Goal: Task Accomplishment & Management: Manage account settings

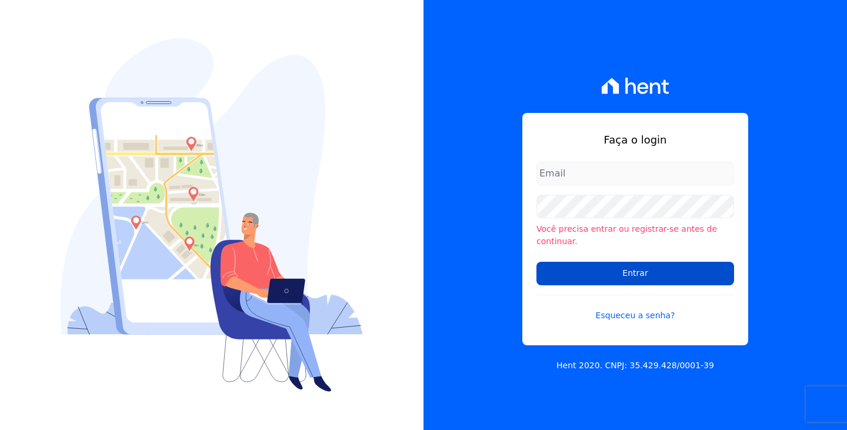
type input "[PERSON_NAME][EMAIL_ADDRESS][DOMAIN_NAME]"
click at [632, 265] on input "Entrar" at bounding box center [635, 274] width 198 height 24
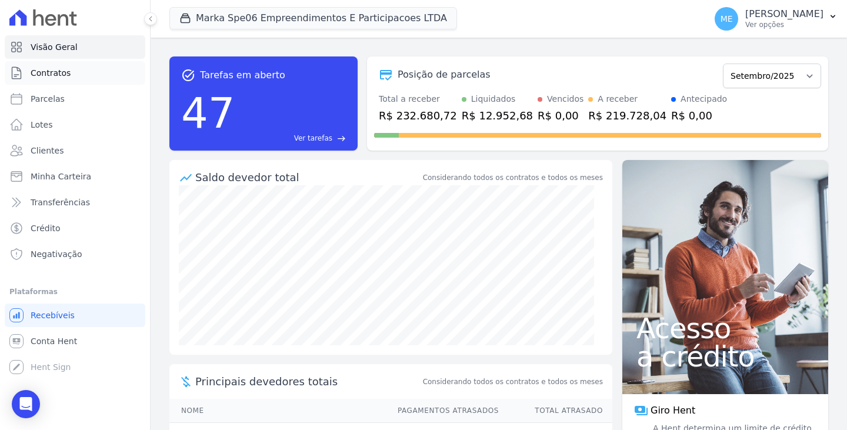
click at [45, 71] on span "Contratos" at bounding box center [51, 73] width 40 height 12
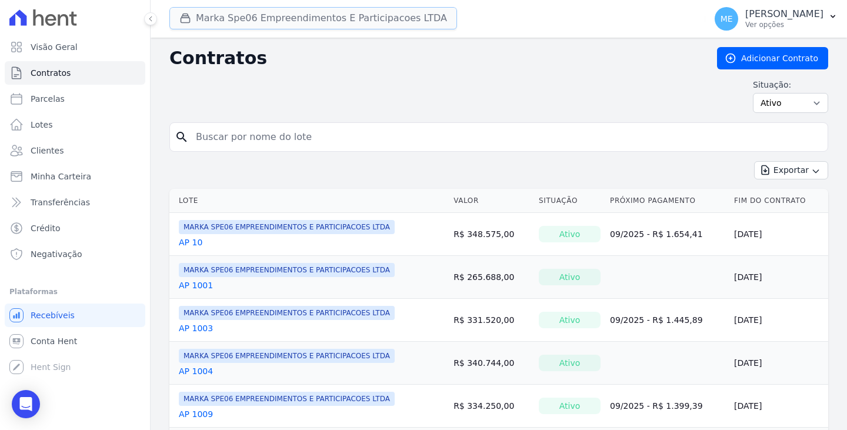
click at [416, 14] on button "Marka Spe06 Empreendimentos E Participacoes LTDA" at bounding box center [313, 18] width 288 height 22
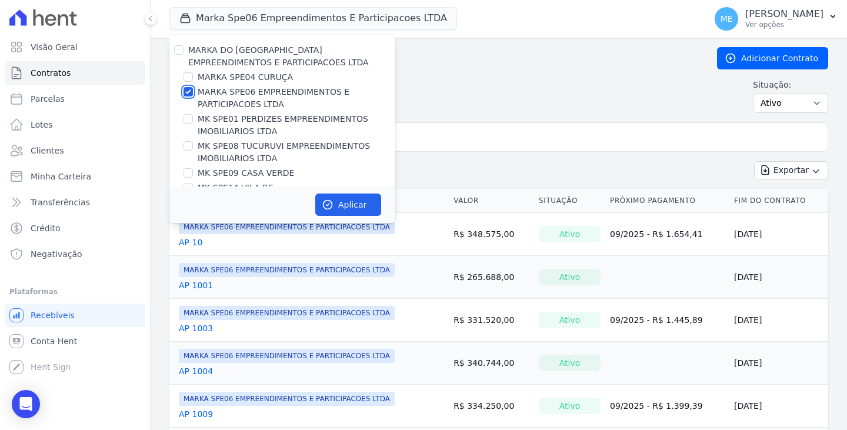
click at [189, 91] on input "MARKA SPE06 EMPREENDIMENTOS E PARTICIPACOES LTDA" at bounding box center [187, 91] width 9 height 9
checkbox input "false"
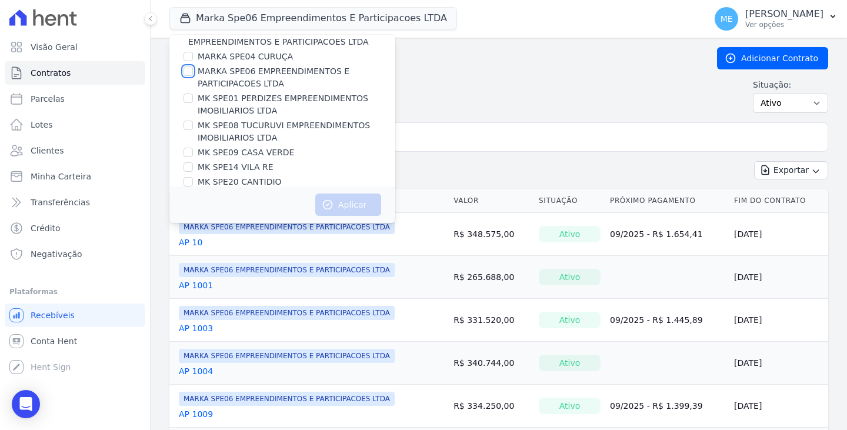
scroll to position [32, 0]
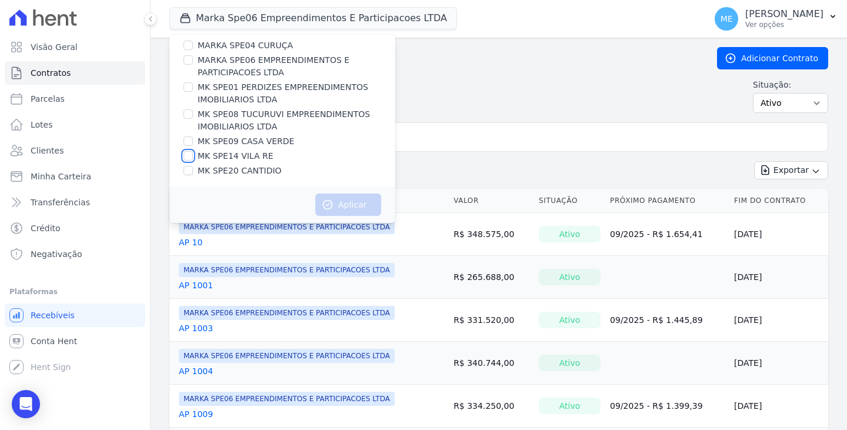
click at [186, 155] on input "MK SPE14 VILA RE" at bounding box center [187, 155] width 9 height 9
checkbox input "true"
click at [350, 208] on button "Aplicar" at bounding box center [348, 204] width 66 height 22
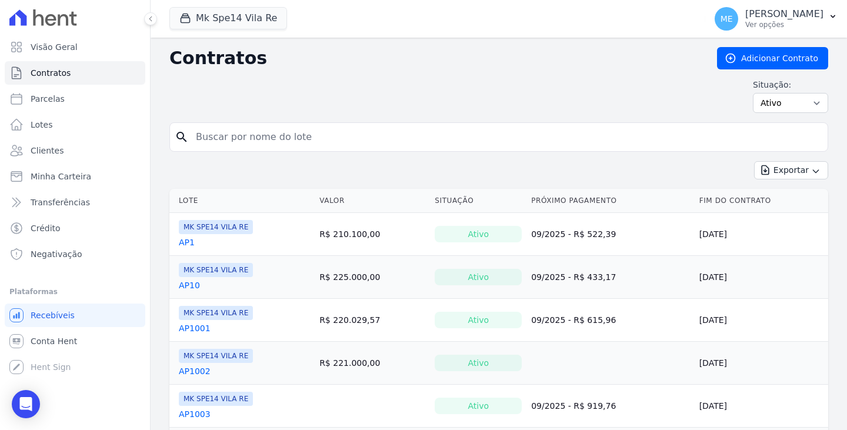
click at [449, 138] on input "search" at bounding box center [506, 137] width 634 height 24
type input "2003"
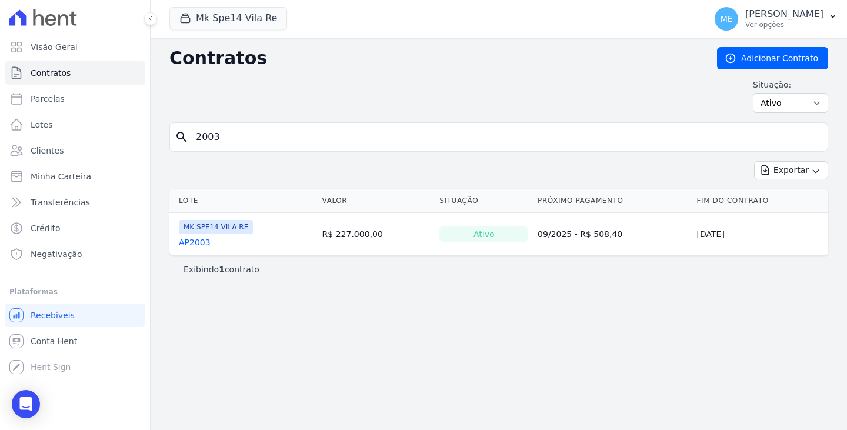
click at [197, 241] on link "AP2003" at bounding box center [195, 242] width 32 height 12
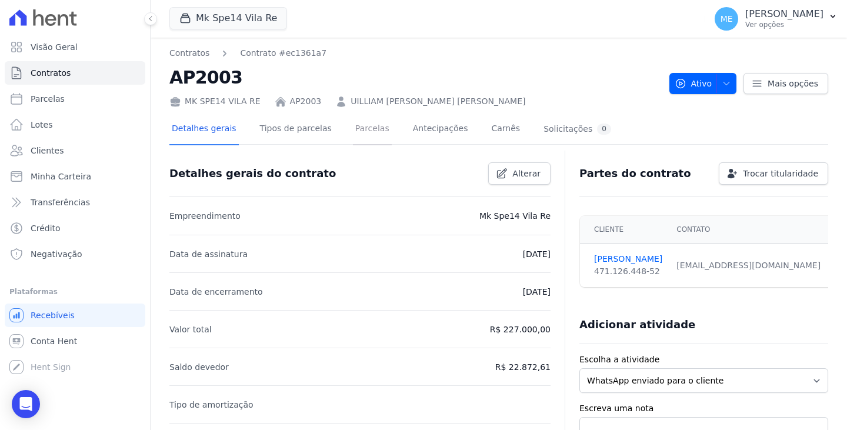
click at [360, 135] on link "Parcelas" at bounding box center [372, 129] width 39 height 31
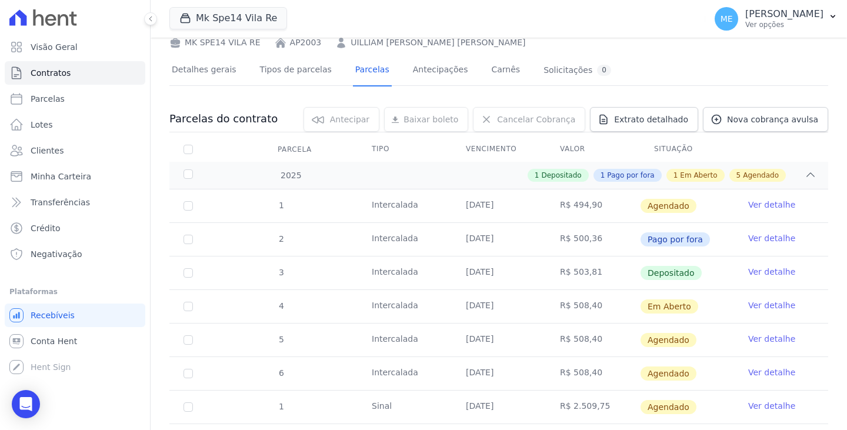
scroll to position [118, 0]
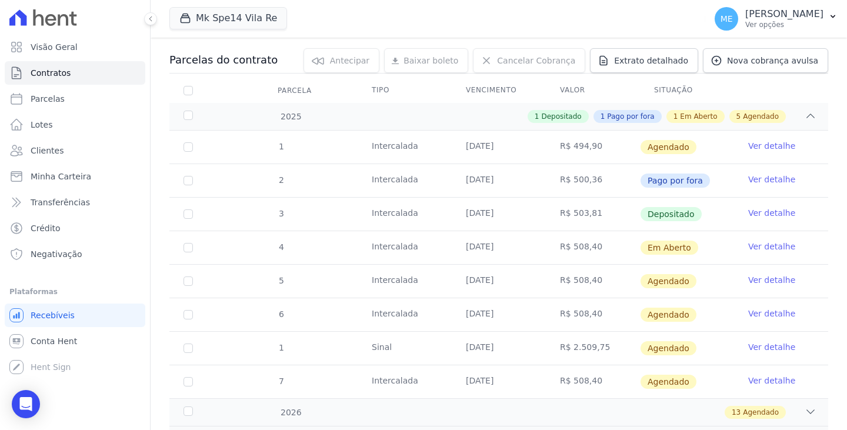
click at [761, 176] on link "Ver detalhe" at bounding box center [771, 179] width 47 height 12
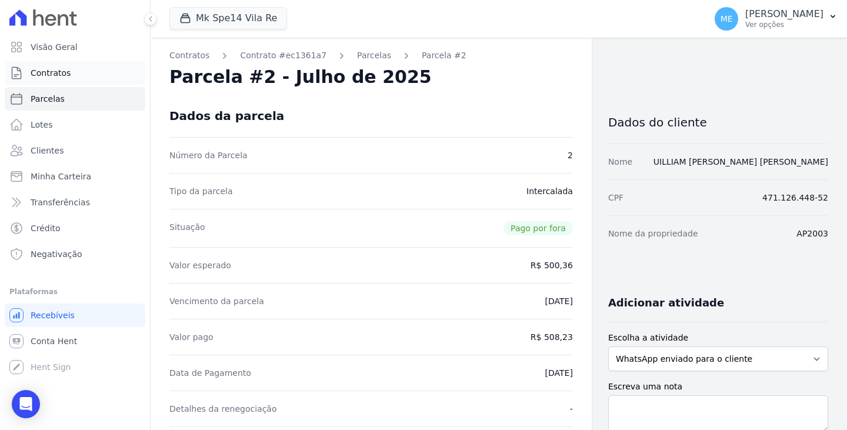
click at [51, 71] on span "Contratos" at bounding box center [51, 73] width 40 height 12
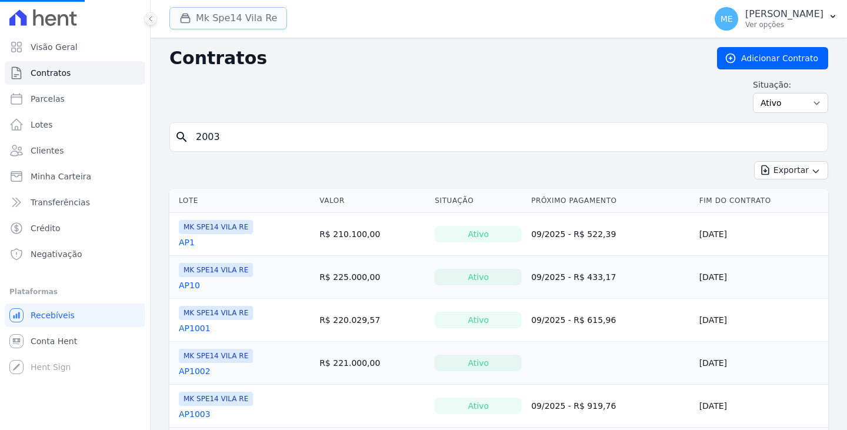
click at [262, 15] on button "Mk Spe14 Vila Re" at bounding box center [228, 18] width 118 height 22
drag, startPoint x: 220, startPoint y: 21, endPoint x: 223, endPoint y: 14, distance: 8.2
click at [222, 15] on button "Mk Spe14 Vila Re" at bounding box center [228, 18] width 118 height 22
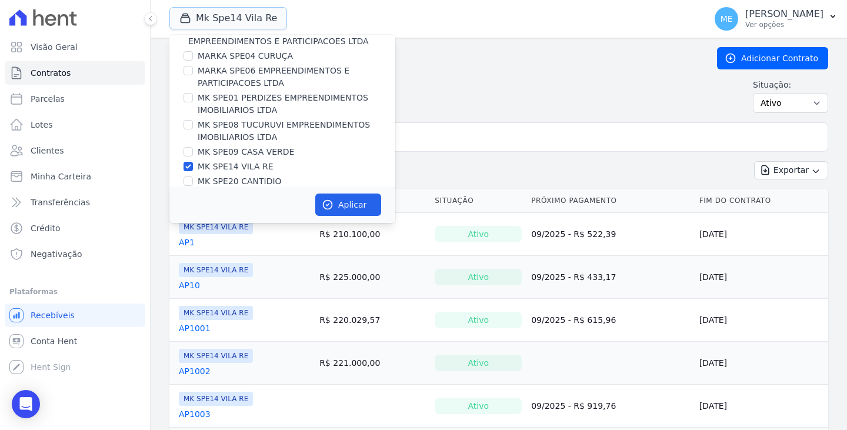
scroll to position [32, 0]
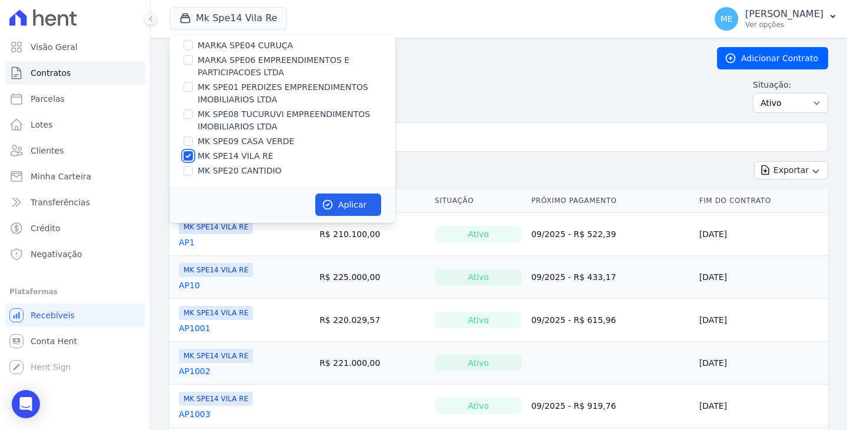
click at [187, 156] on input "MK SPE14 VILA RE" at bounding box center [187, 155] width 9 height 9
checkbox input "false"
click at [191, 170] on input "MK SPE20 CANTIDIO" at bounding box center [187, 170] width 9 height 9
checkbox input "true"
click at [355, 208] on button "Aplicar" at bounding box center [348, 204] width 66 height 22
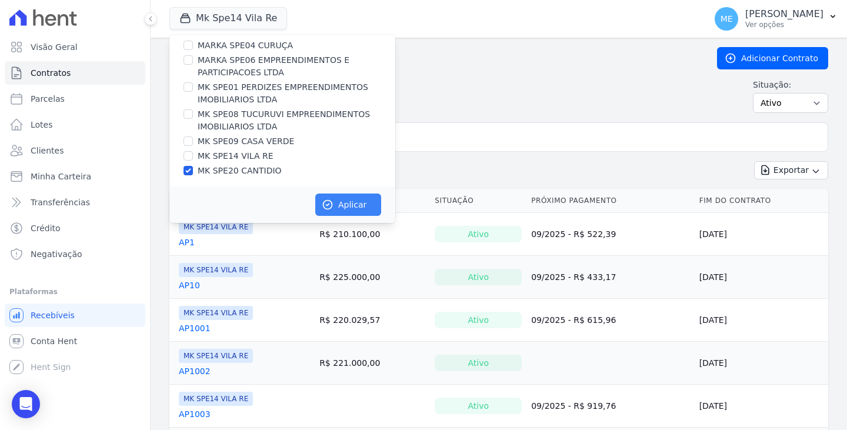
scroll to position [29, 0]
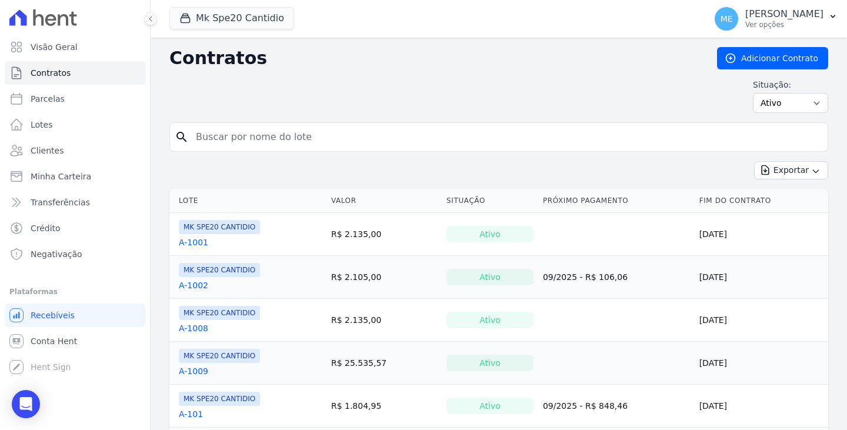
click at [368, 132] on input "search" at bounding box center [506, 137] width 634 height 24
type input "505"
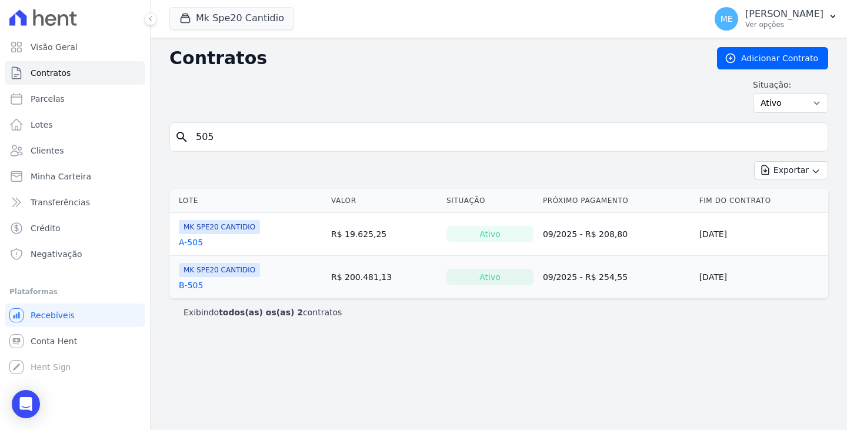
click at [192, 243] on link "A-505" at bounding box center [191, 242] width 24 height 12
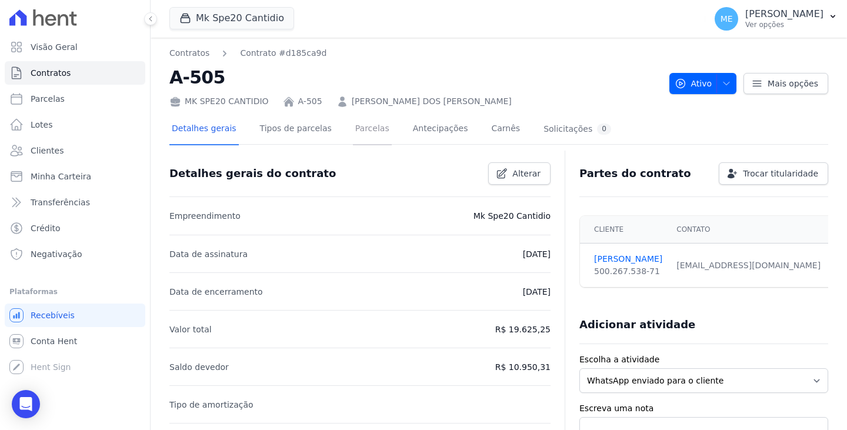
click at [365, 125] on link "Parcelas" at bounding box center [372, 129] width 39 height 31
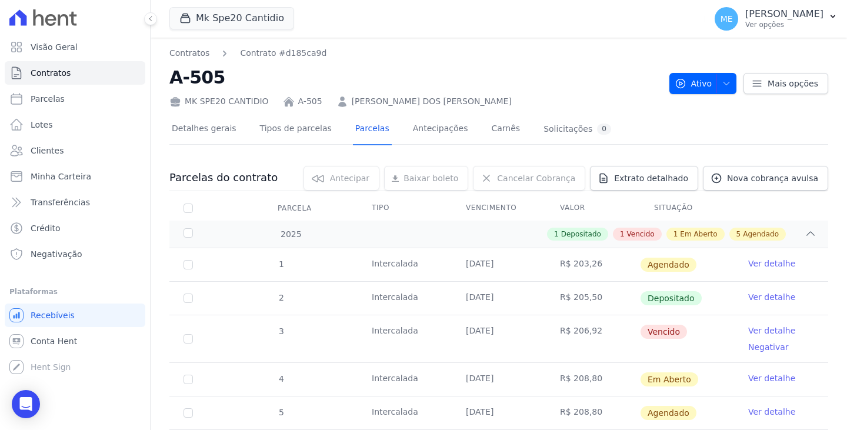
scroll to position [118, 0]
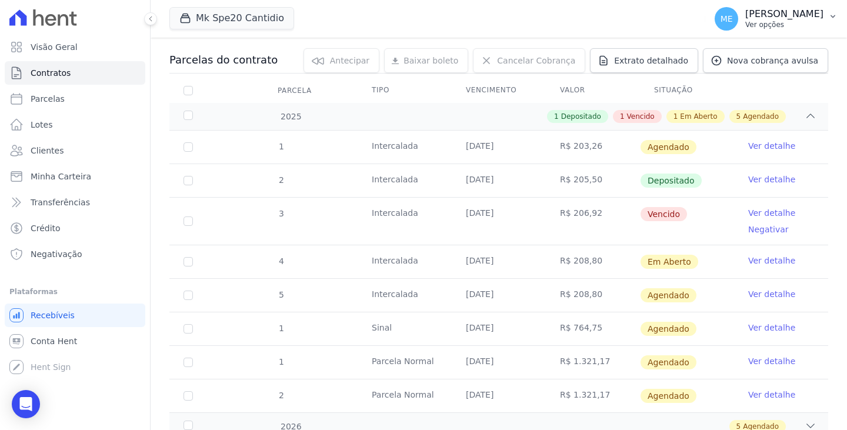
click at [830, 14] on icon "button" at bounding box center [832, 16] width 9 height 9
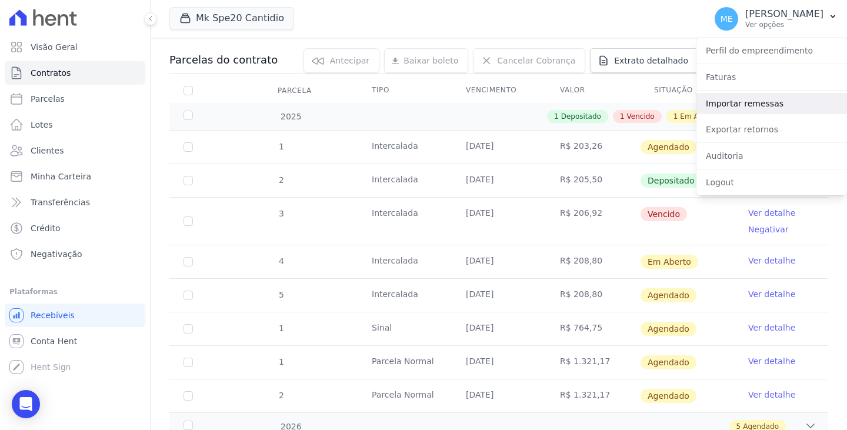
click at [773, 102] on link "Importar remessas" at bounding box center [771, 103] width 151 height 21
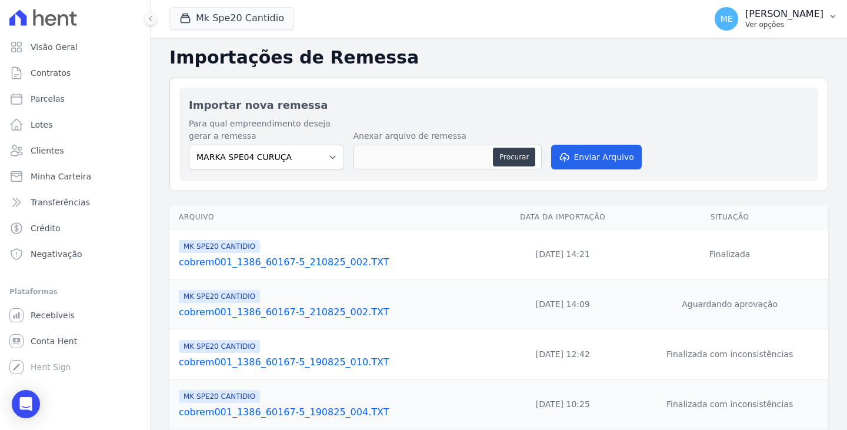
click at [833, 13] on icon "button" at bounding box center [832, 16] width 9 height 9
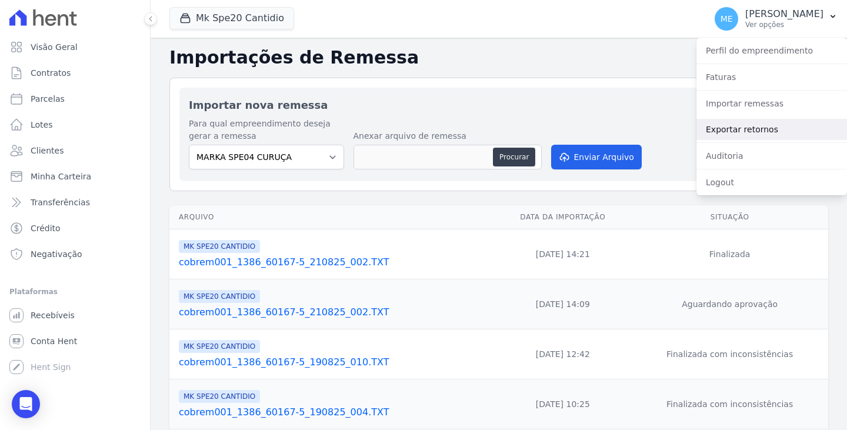
click at [716, 129] on link "Exportar retornos" at bounding box center [771, 129] width 151 height 21
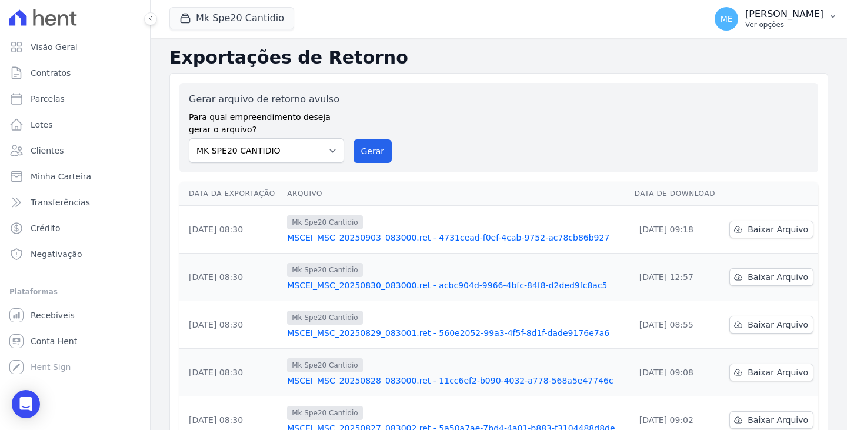
click at [833, 15] on icon "button" at bounding box center [832, 16] width 9 height 9
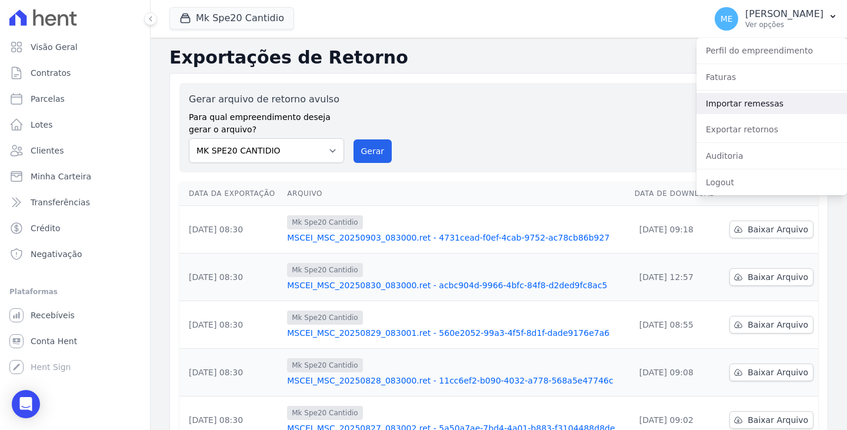
click at [747, 102] on link "Importar remessas" at bounding box center [771, 103] width 151 height 21
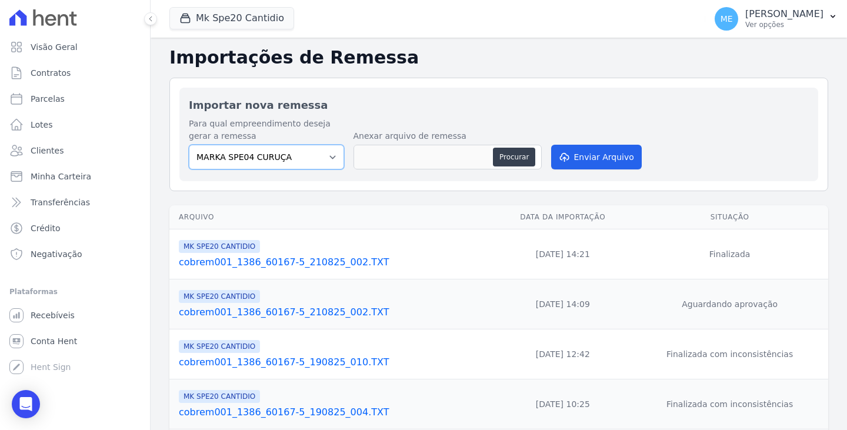
click at [332, 157] on select "MARKA SPE04 CURUÇA MARKA SPE06 EMPREENDIMENTOS E PARTICIPACOES LTDA MK SPE01 PE…" at bounding box center [266, 157] width 155 height 25
select select "c3468c08-4eb0-41a5-9d3d-6eb0d26d8926"
click at [189, 145] on select "MARKA SPE04 CURUÇA MARKA SPE06 EMPREENDIMENTOS E PARTICIPACOES LTDA MK SPE01 PE…" at bounding box center [266, 157] width 155 height 25
click at [506, 156] on button "Procurar" at bounding box center [514, 157] width 42 height 19
type input "cobrem001_1386_60167-5_030925_002.TXT"
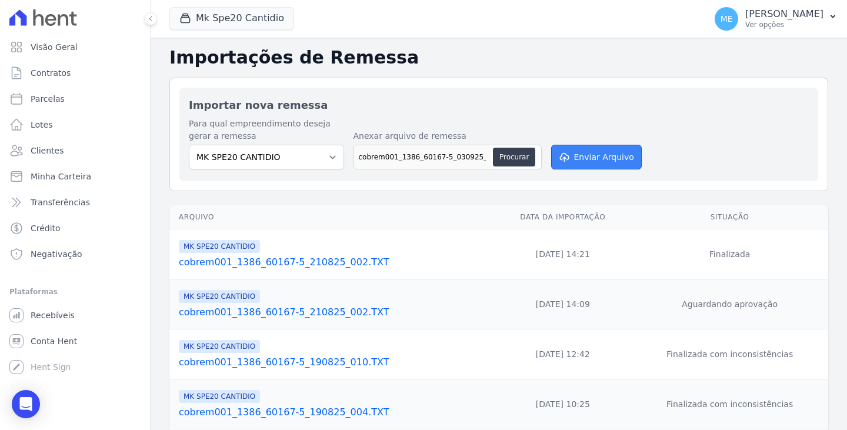
click at [627, 155] on button "Enviar Arquivo" at bounding box center [596, 157] width 91 height 25
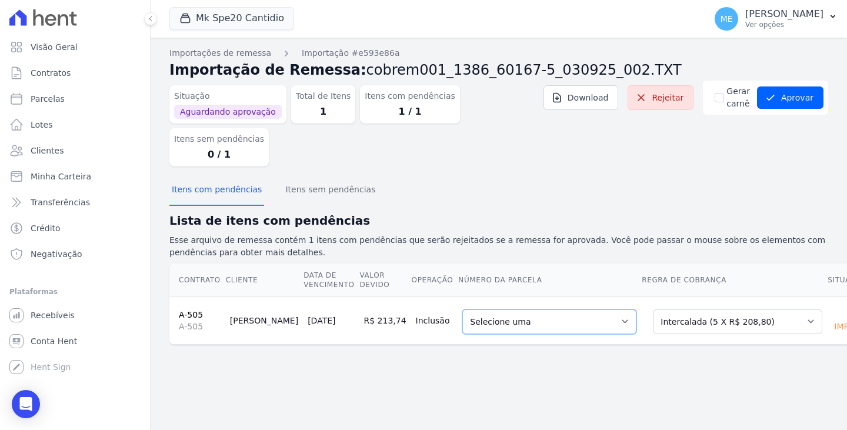
click at [580, 309] on select "Selecione uma 1 - [DATE] - R$ 203,26 - Agendado 5 - [DATE] - R$ 208,80 - Agenda…" at bounding box center [549, 321] width 174 height 25
click at [676, 345] on div "Importações de remessa Importação #e593e86a Importação de Remessa: cobrem001_13…" at bounding box center [499, 234] width 696 height 392
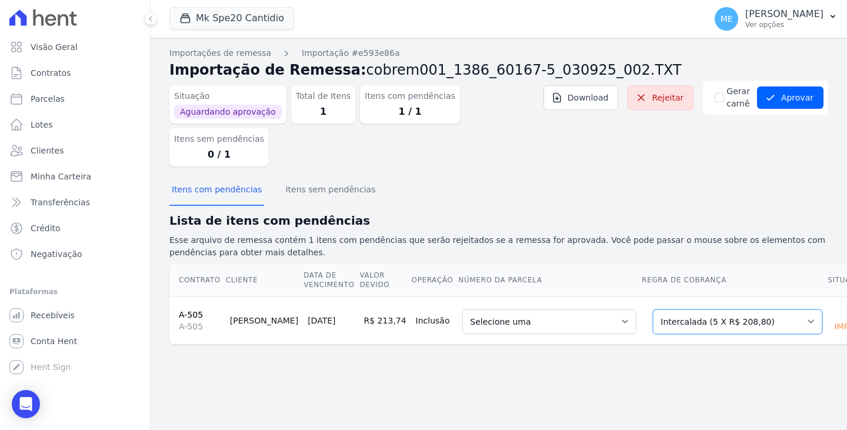
click at [748, 309] on select "Selecione uma Nova Parcela Avulsa Parcela Avulsa Existente Parcela Normal (7 X …" at bounding box center [737, 321] width 169 height 25
click at [653, 309] on select "Selecione uma Nova Parcela Avulsa Parcela Avulsa Existente Parcela Normal (7 X …" at bounding box center [737, 321] width 169 height 25
drag, startPoint x: 625, startPoint y: 352, endPoint x: 606, endPoint y: 305, distance: 51.4
click at [625, 352] on div "Importações de remessa Importação #e593e86a Importação de Remessa: cobrem001_13…" at bounding box center [499, 234] width 696 height 392
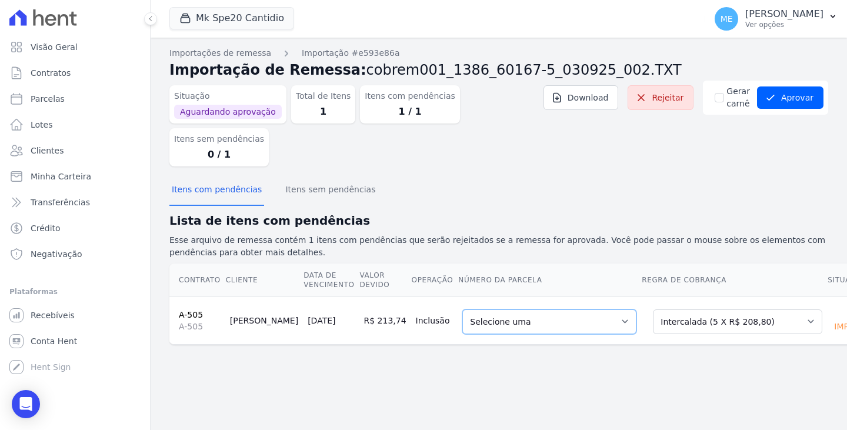
click at [583, 309] on select "Selecione uma 1 - 25/06/2025 - R$ 203,26 - Agendado 5 - 25/10/2025 - R$ 208,80 …" at bounding box center [549, 321] width 174 height 25
click at [632, 334] on div "Importações de remessa Importação #e593e86a Importação de Remessa: cobrem001_13…" at bounding box center [499, 234] width 696 height 392
click at [586, 309] on select "Selecione uma 1 - 25/06/2025 - R$ 203,26 - Agendado 5 - 25/10/2025 - R$ 208,80 …" at bounding box center [549, 321] width 174 height 25
click at [688, 324] on div "Importações de remessa Importação #e593e86a Importação de Remessa: cobrem001_13…" at bounding box center [499, 234] width 696 height 392
click at [677, 97] on link "Rejeitar" at bounding box center [660, 97] width 66 height 25
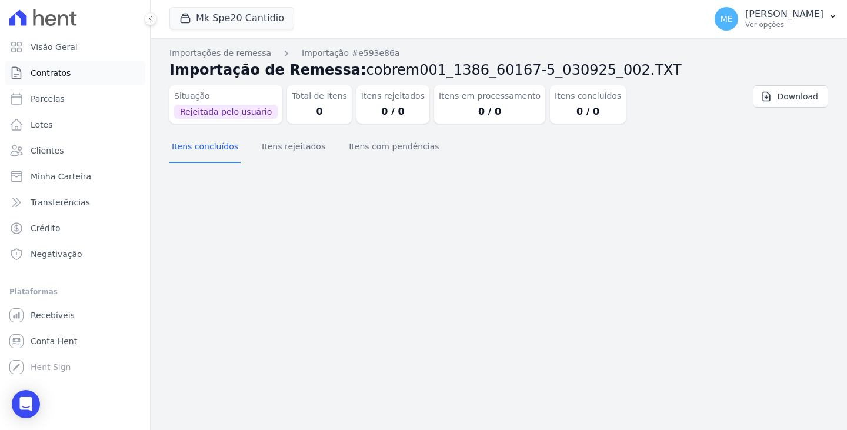
click at [60, 75] on span "Contratos" at bounding box center [51, 73] width 40 height 12
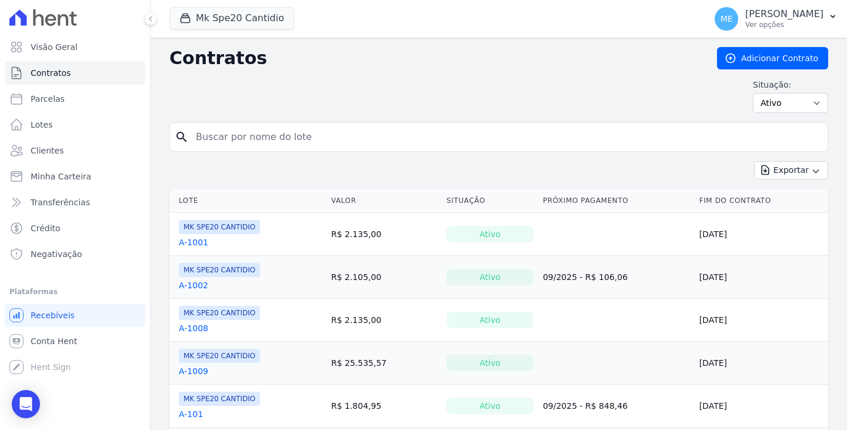
click at [291, 136] on input "search" at bounding box center [506, 137] width 634 height 24
type input "505"
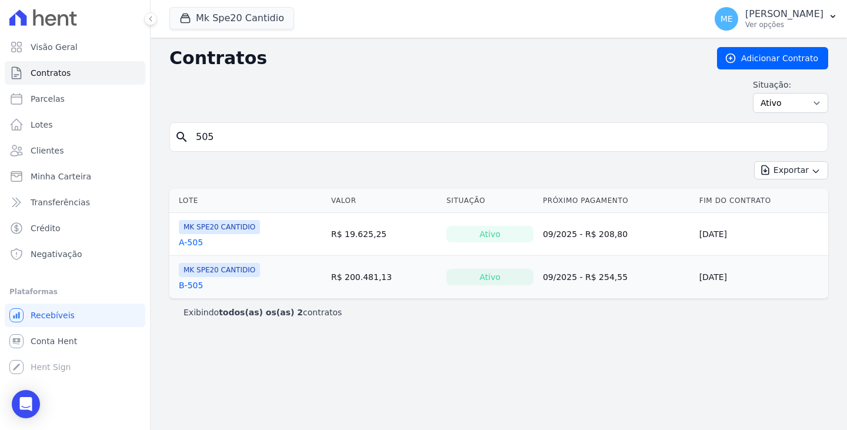
click at [192, 245] on link "A-505" at bounding box center [191, 242] width 24 height 12
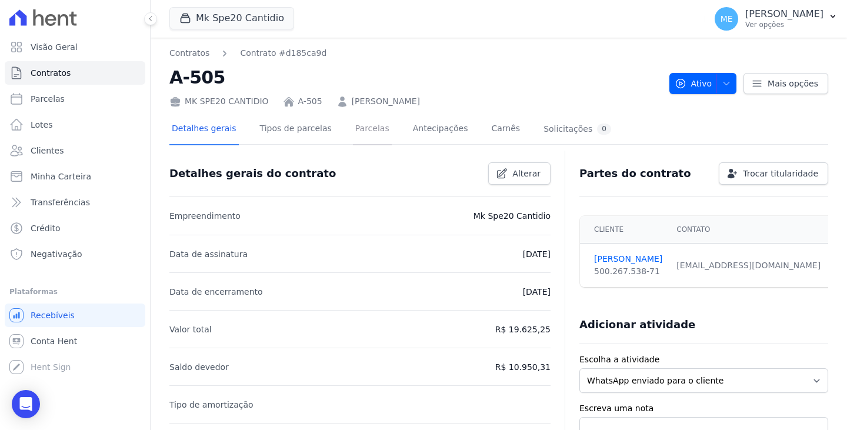
click at [362, 126] on link "Parcelas" at bounding box center [372, 129] width 39 height 31
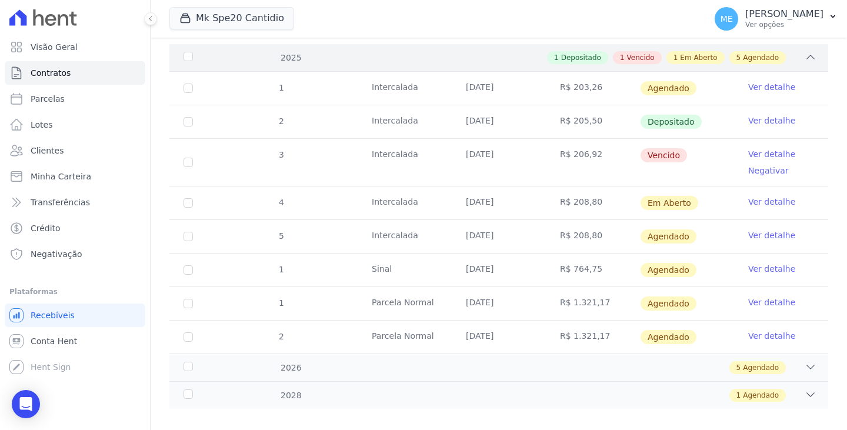
scroll to position [118, 0]
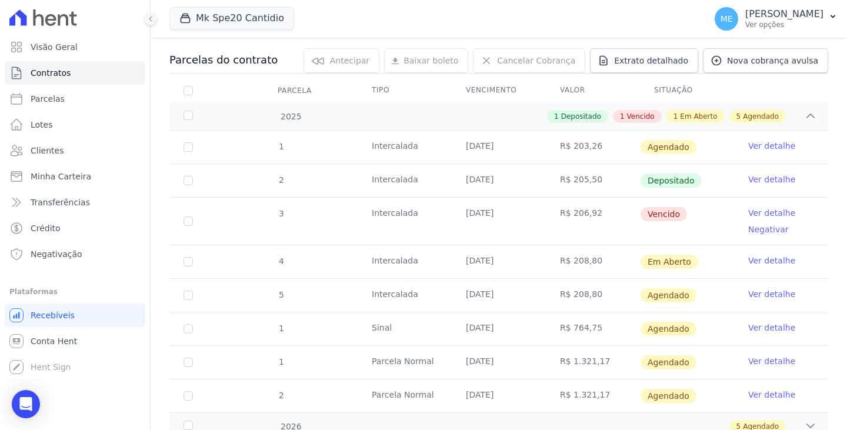
click at [751, 145] on link "Ver detalhe" at bounding box center [771, 146] width 47 height 12
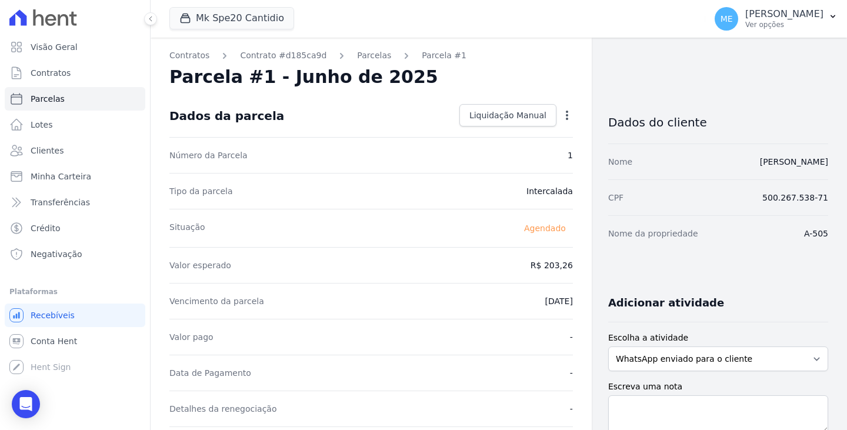
click at [566, 114] on icon "button" at bounding box center [567, 115] width 2 height 9
click at [496, 132] on link "Alterar" at bounding box center [517, 131] width 104 height 21
type input "203.25"
click at [553, 264] on input "203.25" at bounding box center [516, 264] width 113 height 25
click at [506, 116] on span "Cancelar" at bounding box center [496, 115] width 36 height 12
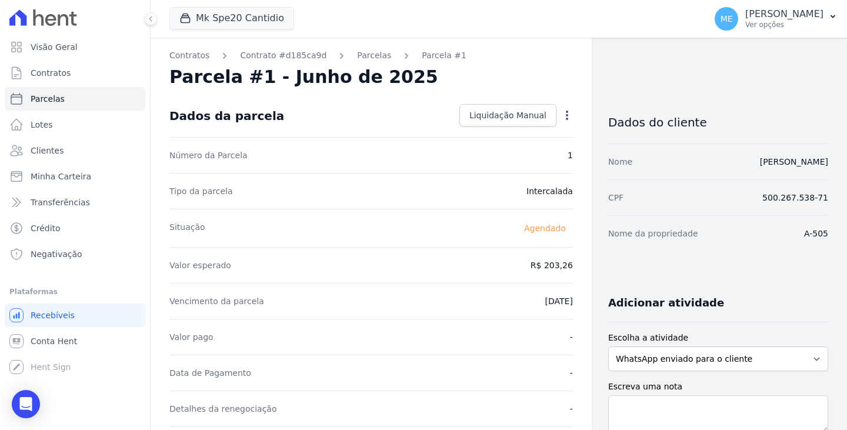
click at [564, 116] on icon "button" at bounding box center [567, 115] width 12 height 12
click at [571, 78] on div "Contratos Contrato #d185ca9d Parcelas Parcela #1 Parcela #1 - Junho de 2025 Dad…" at bounding box center [371, 416] width 441 height 756
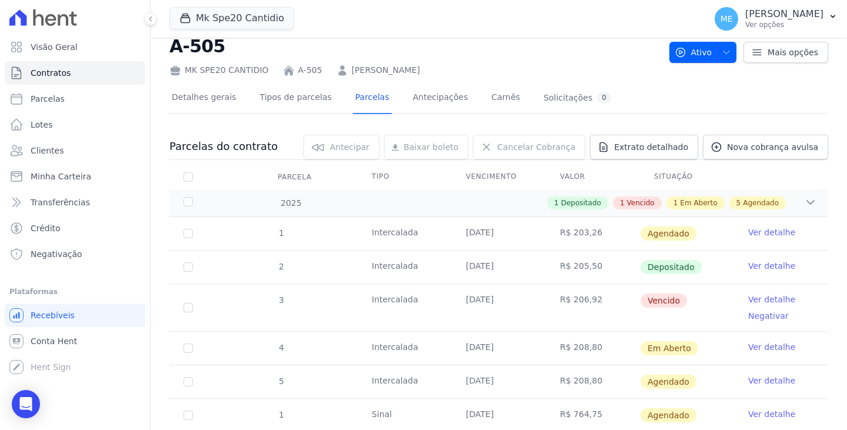
scroll to position [59, 0]
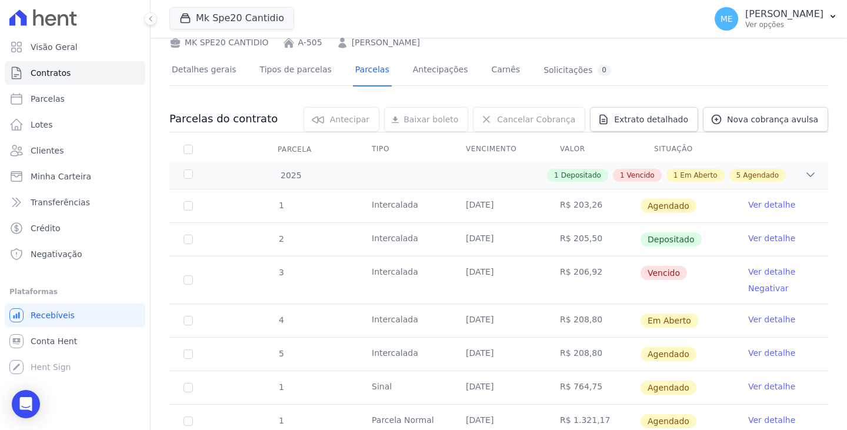
click at [759, 273] on link "Ver detalhe" at bounding box center [771, 272] width 47 height 12
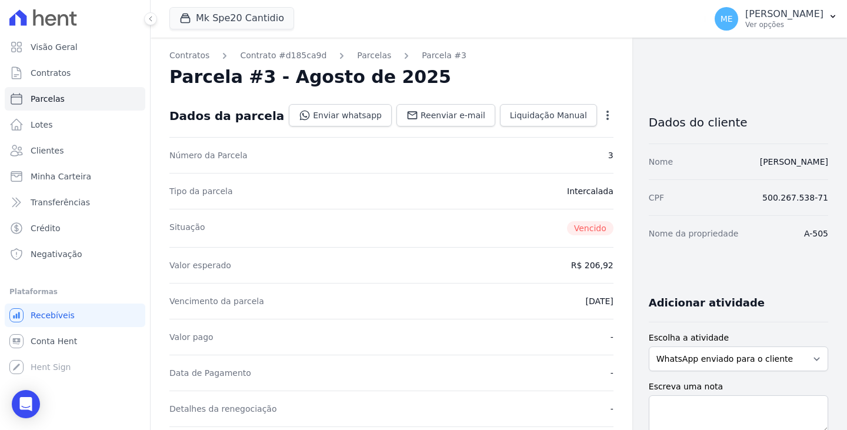
click at [602, 116] on icon "button" at bounding box center [608, 115] width 12 height 12
click at [505, 193] on link "Renegociar" at bounding box center [557, 194] width 104 height 21
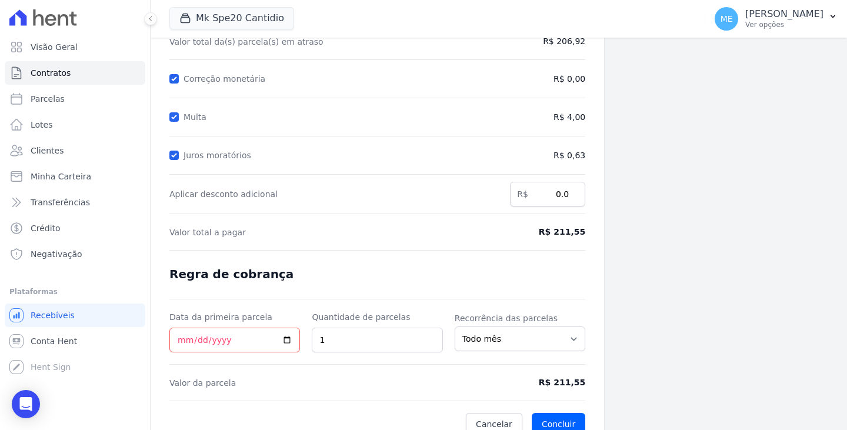
scroll to position [159, 0]
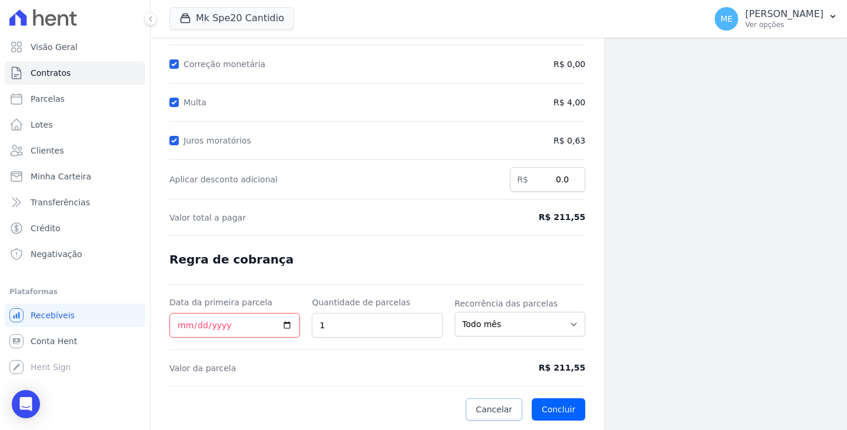
click at [480, 413] on span "Cancelar" at bounding box center [494, 409] width 36 height 12
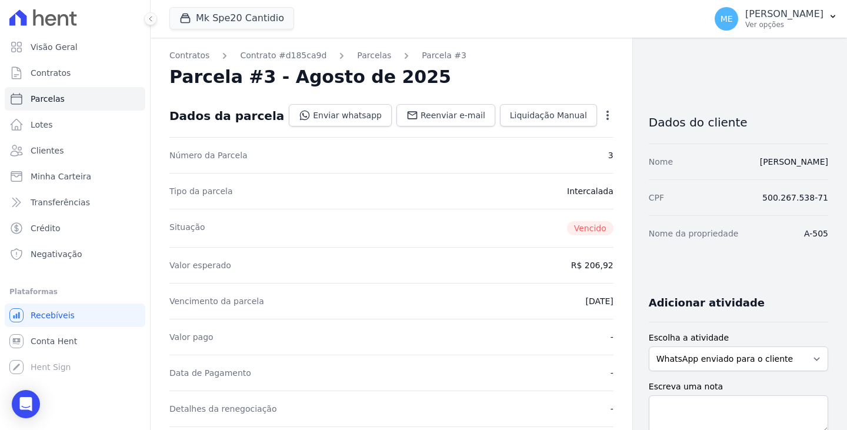
click at [602, 115] on icon "button" at bounding box center [608, 115] width 12 height 12
click at [505, 135] on link "Alterar" at bounding box center [557, 131] width 104 height 21
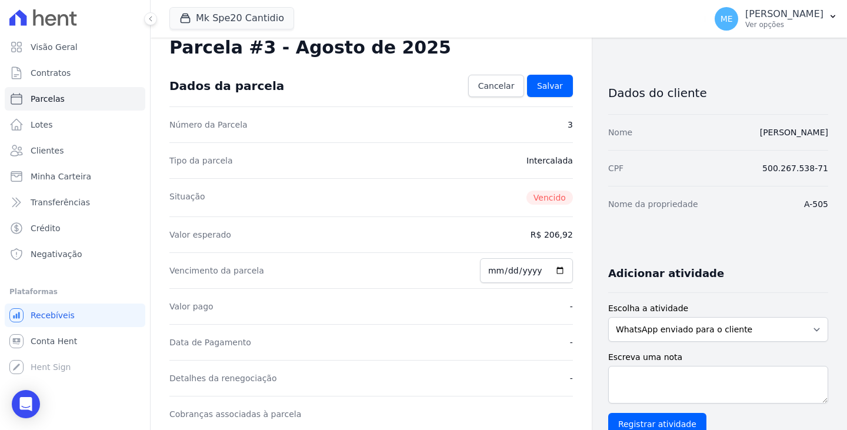
scroll to position [59, 0]
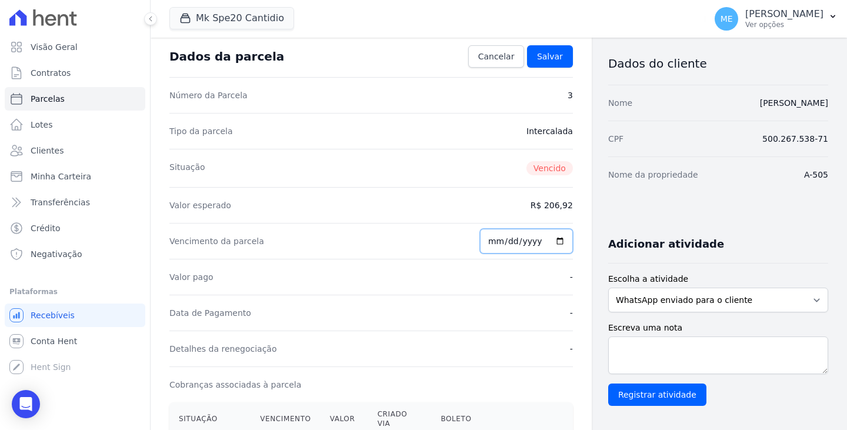
click at [526, 244] on input "2025-08-25" at bounding box center [526, 241] width 93 height 25
click at [487, 55] on span "Cancelar" at bounding box center [496, 57] width 36 height 12
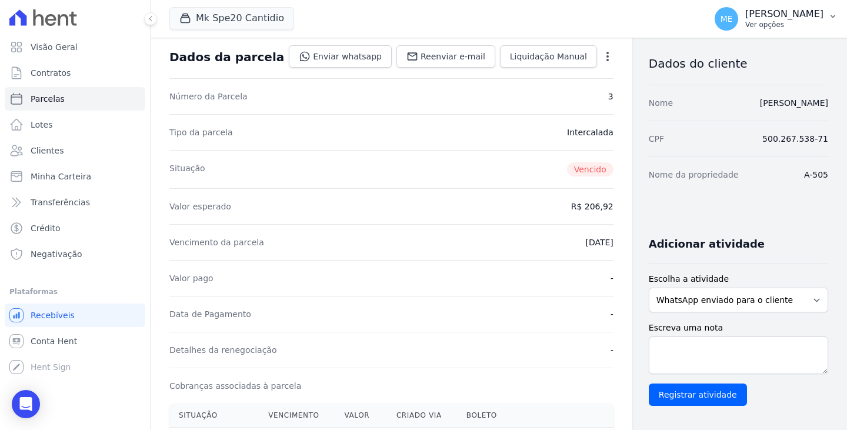
click at [832, 14] on icon "button" at bounding box center [832, 16] width 9 height 9
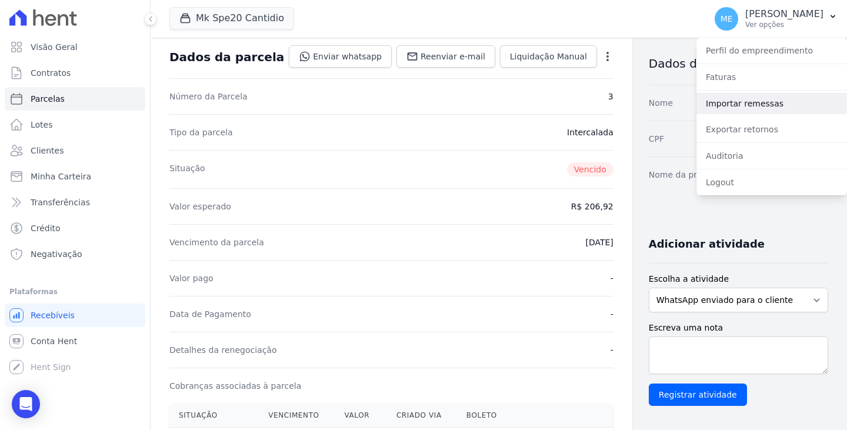
click at [739, 104] on link "Importar remessas" at bounding box center [771, 103] width 151 height 21
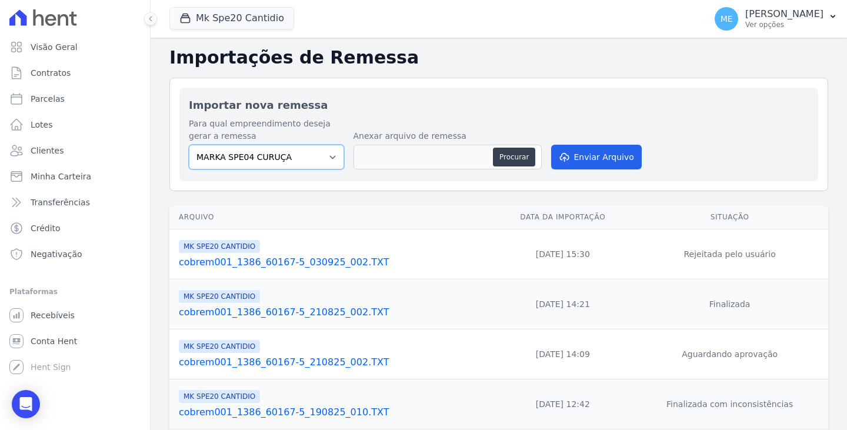
click at [328, 155] on select "MARKA SPE04 CURUÇA MARKA SPE06 EMPREENDIMENTOS E PARTICIPACOES LTDA MK SPE01 PE…" at bounding box center [266, 157] width 155 height 25
select select "c3468c08-4eb0-41a5-9d3d-6eb0d26d8926"
click at [189, 145] on select "MARKA SPE04 CURUÇA MARKA SPE06 EMPREENDIMENTOS E PARTICIPACOES LTDA MK SPE01 PE…" at bounding box center [266, 157] width 155 height 25
click at [515, 159] on button "Procurar" at bounding box center [514, 157] width 42 height 19
type input "cobrem001_1386_60167-5_030925_003.TXT"
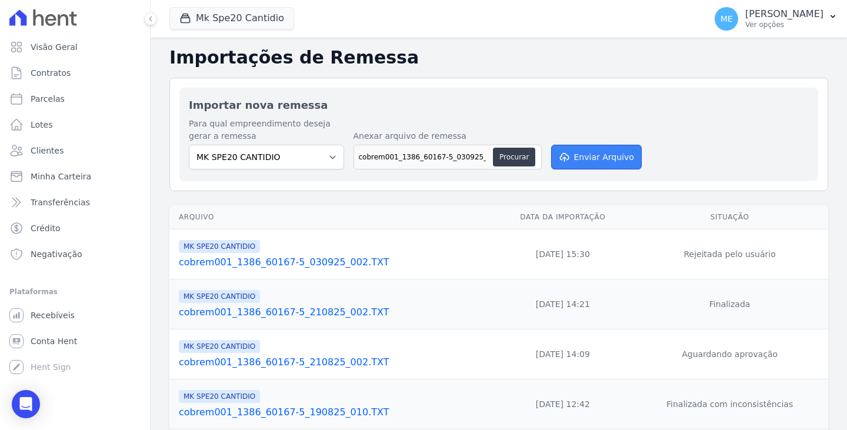
click at [606, 151] on button "Enviar Arquivo" at bounding box center [596, 157] width 91 height 25
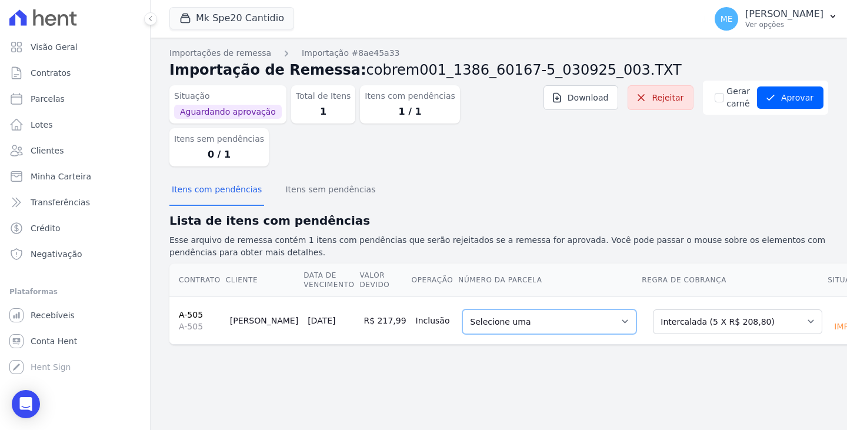
click at [579, 309] on select "Selecione uma 1 - [DATE] - R$ 203,26 - Agendado 5 - [DATE] - R$ 208,80 - Agenda…" at bounding box center [549, 321] width 174 height 25
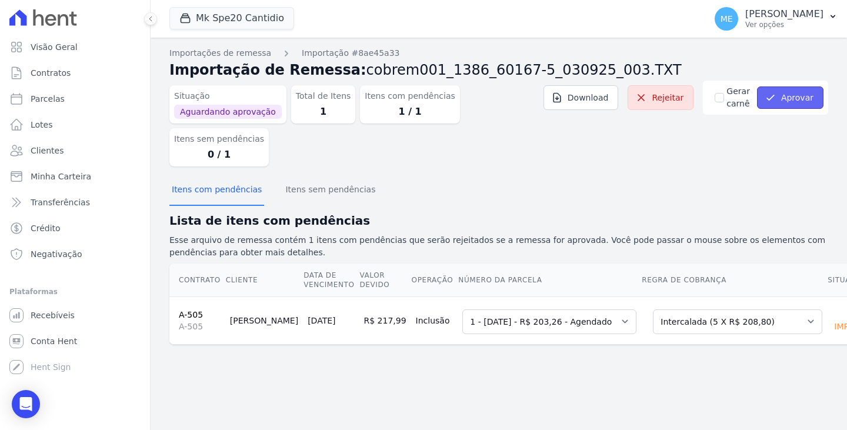
click at [816, 94] on button "Aprovar" at bounding box center [790, 97] width 66 height 22
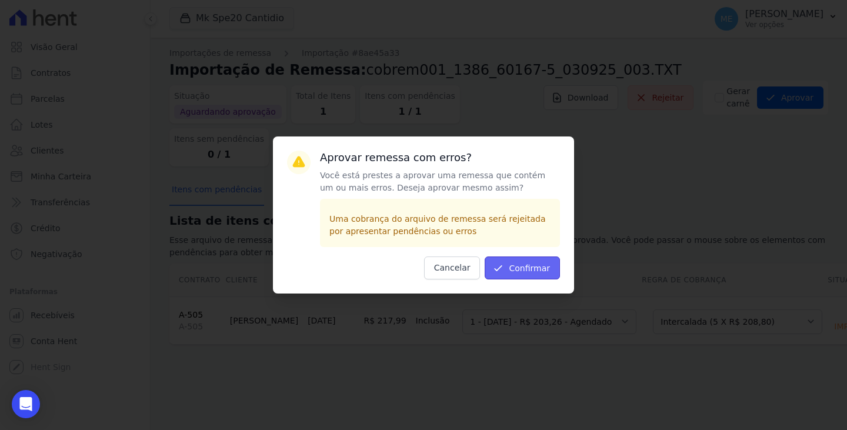
click at [530, 266] on button "Confirmar" at bounding box center [522, 267] width 75 height 23
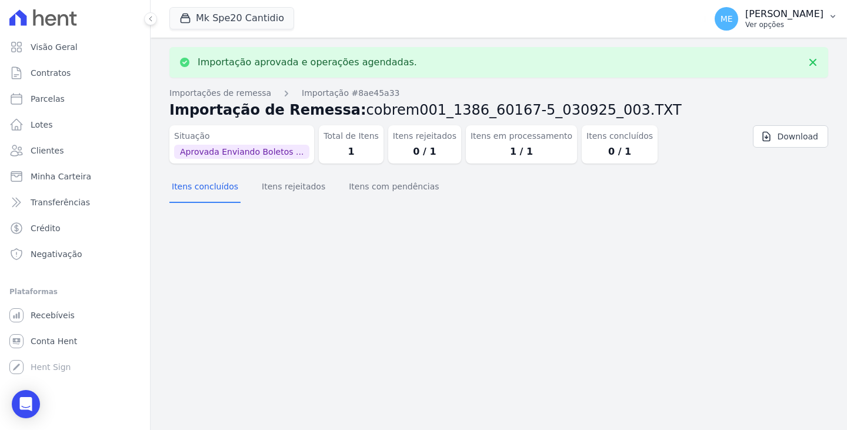
click at [834, 16] on icon "button" at bounding box center [832, 16] width 5 height 3
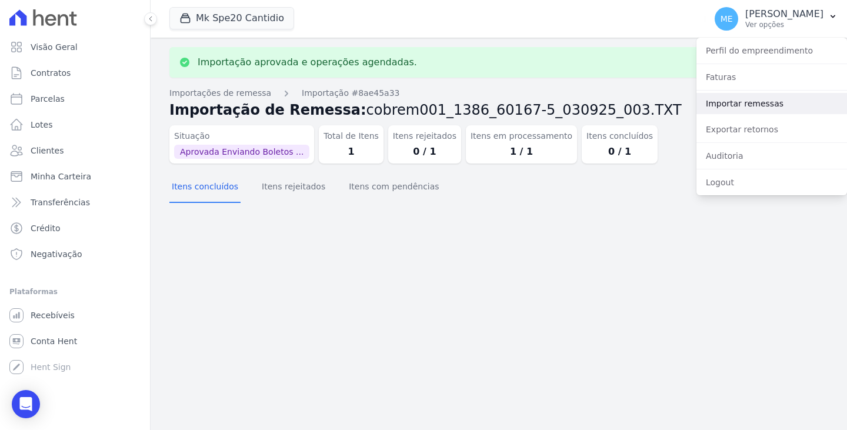
click at [755, 103] on link "Importar remessas" at bounding box center [771, 103] width 151 height 21
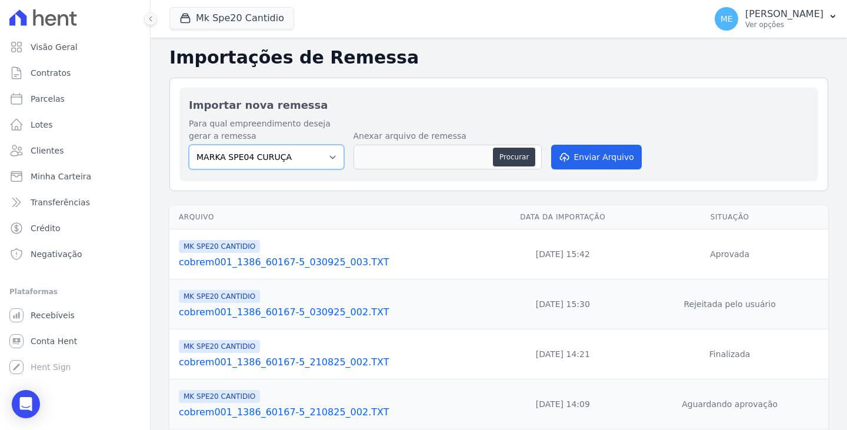
click at [329, 156] on select "MARKA SPE04 CURUÇA MARKA SPE06 EMPREENDIMENTOS E PARTICIPACOES LTDA MK SPE01 PE…" at bounding box center [266, 157] width 155 height 25
select select "c3468c08-4eb0-41a5-9d3d-6eb0d26d8926"
click at [189, 145] on select "MARKA SPE04 CURUÇA MARKA SPE06 EMPREENDIMENTOS E PARTICIPACOES LTDA MK SPE01 PE…" at bounding box center [266, 157] width 155 height 25
click at [503, 151] on button "Procurar" at bounding box center [514, 157] width 42 height 19
type input "cobrem001_1386_60167-5_030925_004.TXT"
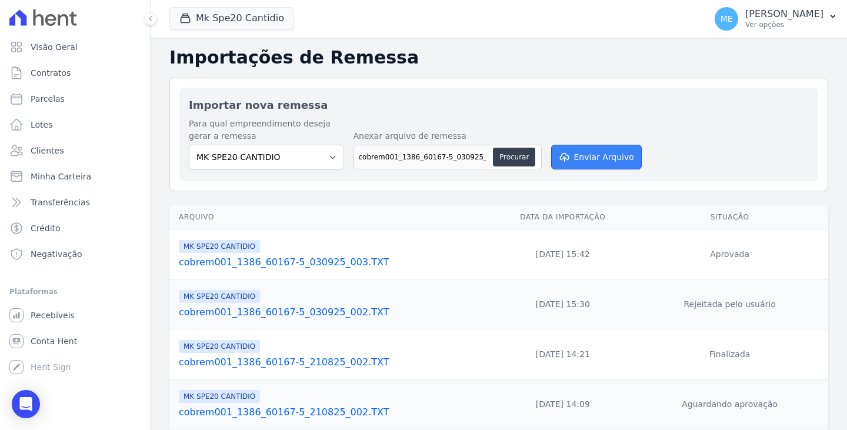
click at [587, 158] on button "Enviar Arquivo" at bounding box center [596, 157] width 91 height 25
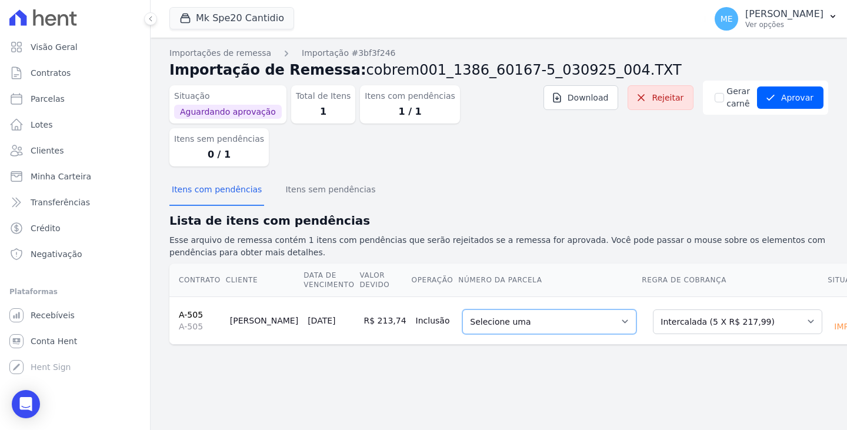
click at [577, 309] on select "Selecione uma 5 - [DATE] - R$ 217,99 - Agendado" at bounding box center [549, 321] width 174 height 25
click at [594, 263] on th "Número da Parcela" at bounding box center [549, 280] width 183 height 34
click at [583, 309] on select "Selecione uma 5 - [DATE] - R$ 217,99 - Agendado" at bounding box center [549, 321] width 174 height 25
click at [556, 343] on div "Importações de remessa Importação #3bf3f246 Importação de Remessa: cobrem001_13…" at bounding box center [499, 234] width 696 height 392
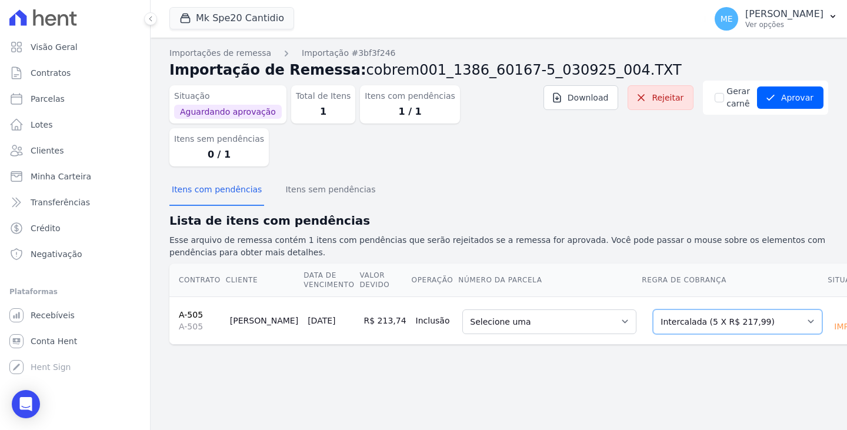
click at [748, 309] on select "Selecione uma Nova Parcela Avulsa Parcela Avulsa Existente Parcela Normal (7 X …" at bounding box center [737, 321] width 169 height 25
click at [747, 309] on select "Selecione uma Nova Parcela Avulsa Parcela Avulsa Existente Parcela Normal (7 X …" at bounding box center [737, 321] width 169 height 25
click at [788, 374] on div "Importações de remessa Importação #3bf3f246 Importação de Remessa: cobrem001_13…" at bounding box center [499, 234] width 696 height 392
click at [69, 77] on link "Contratos" at bounding box center [75, 73] width 141 height 24
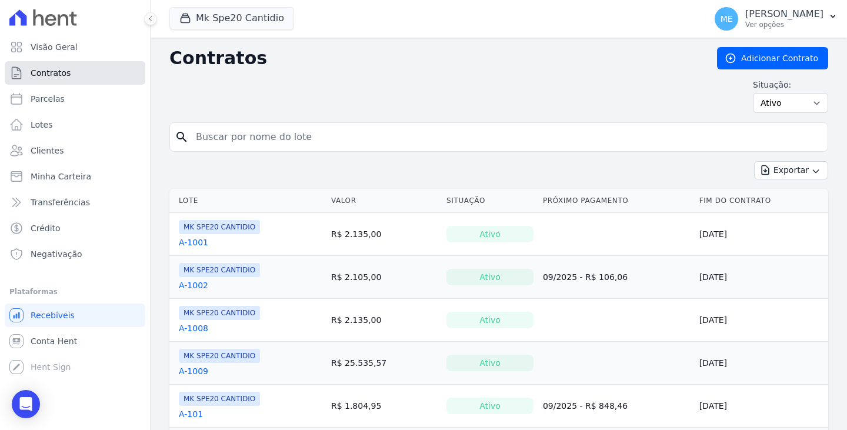
click at [56, 74] on span "Contratos" at bounding box center [51, 73] width 40 height 12
click at [296, 142] on input "search" at bounding box center [506, 137] width 634 height 24
type input "505"
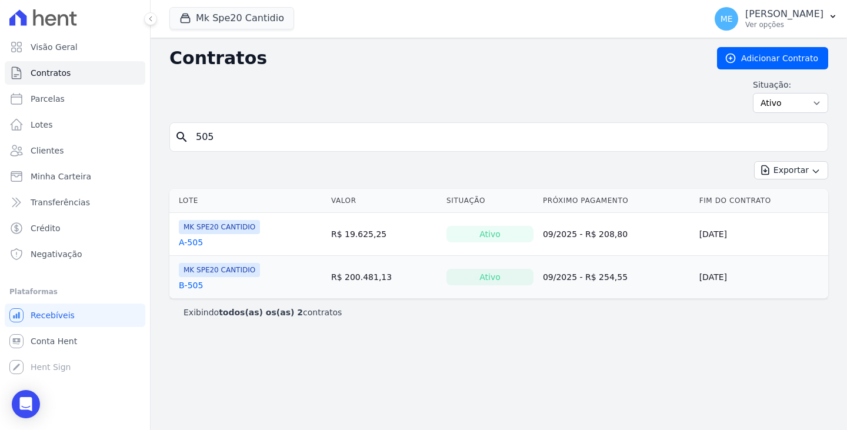
click at [195, 241] on link "A-505" at bounding box center [191, 242] width 24 height 12
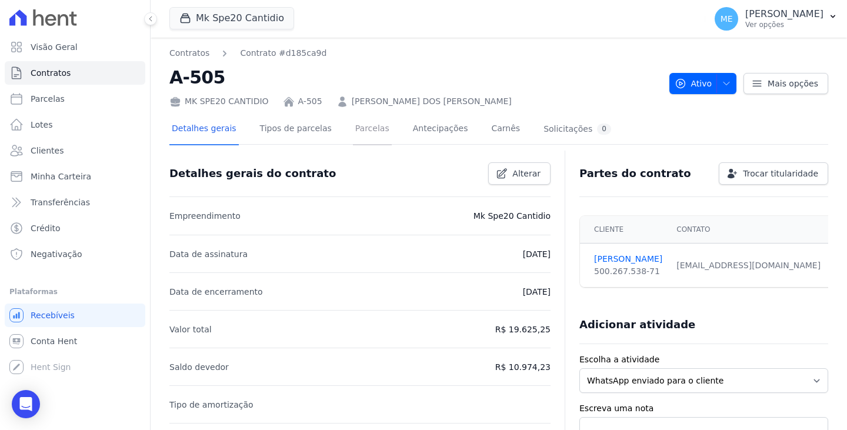
click at [356, 132] on link "Parcelas" at bounding box center [372, 129] width 39 height 31
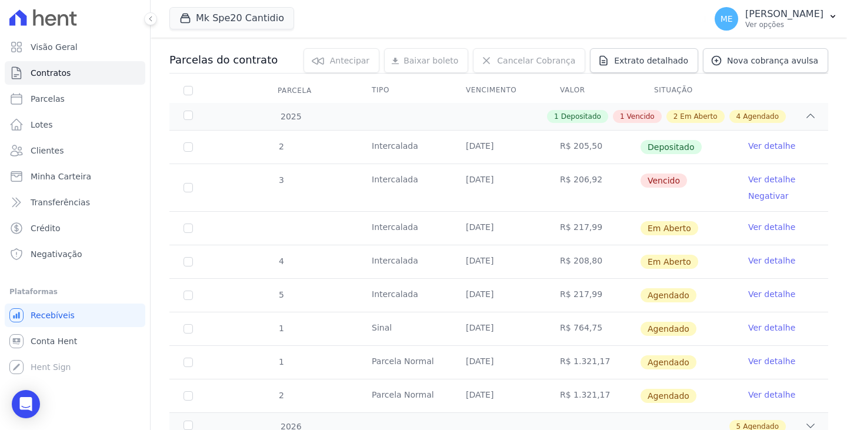
scroll to position [59, 0]
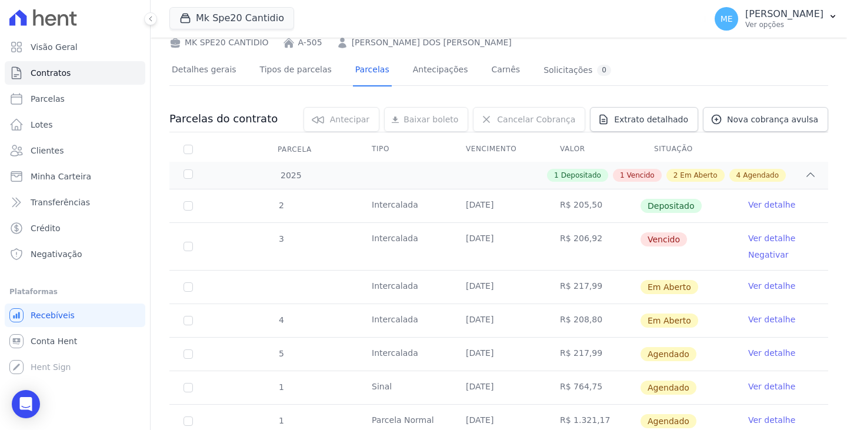
click at [764, 286] on link "Ver detalhe" at bounding box center [771, 286] width 47 height 12
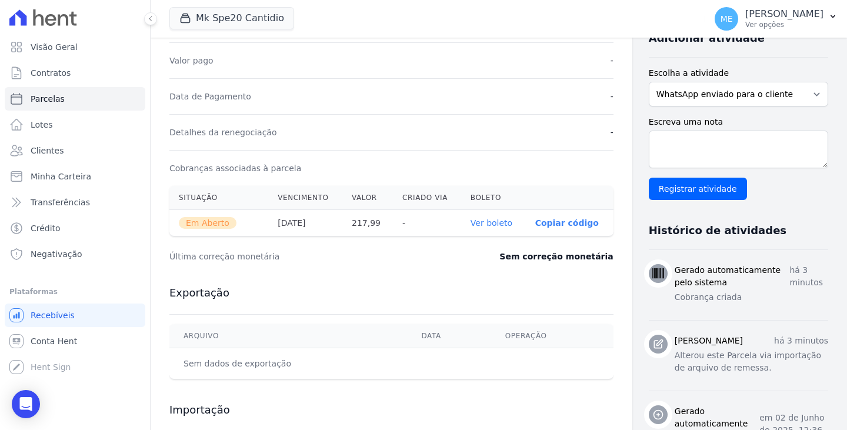
scroll to position [294, 0]
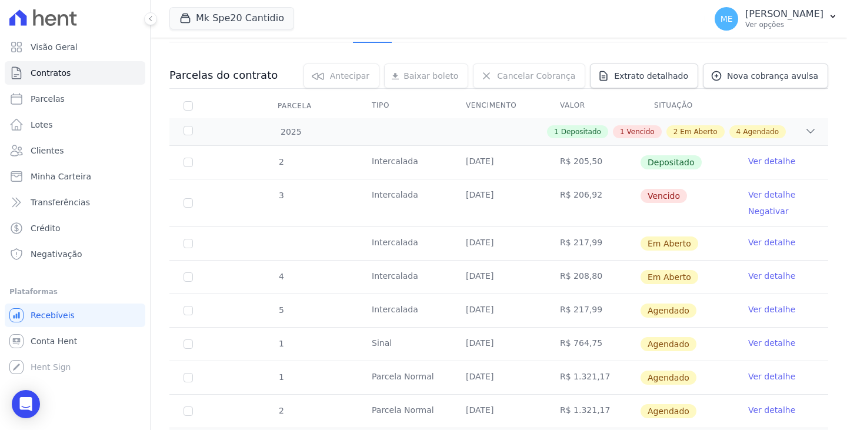
scroll to position [118, 0]
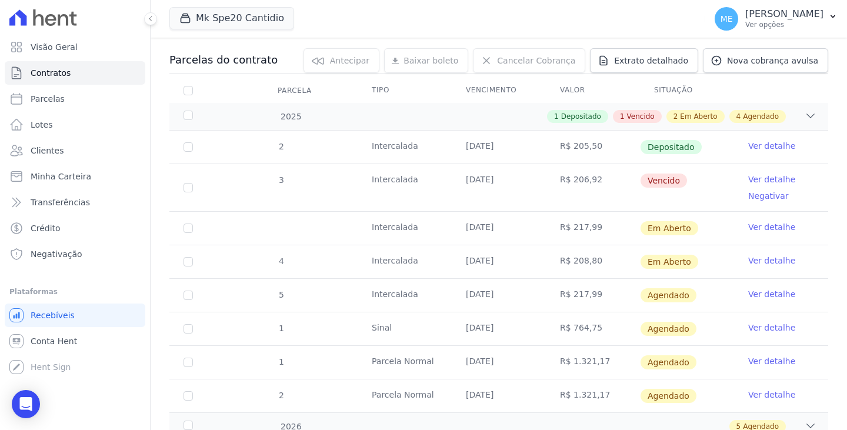
click at [764, 223] on link "Ver detalhe" at bounding box center [771, 227] width 47 height 12
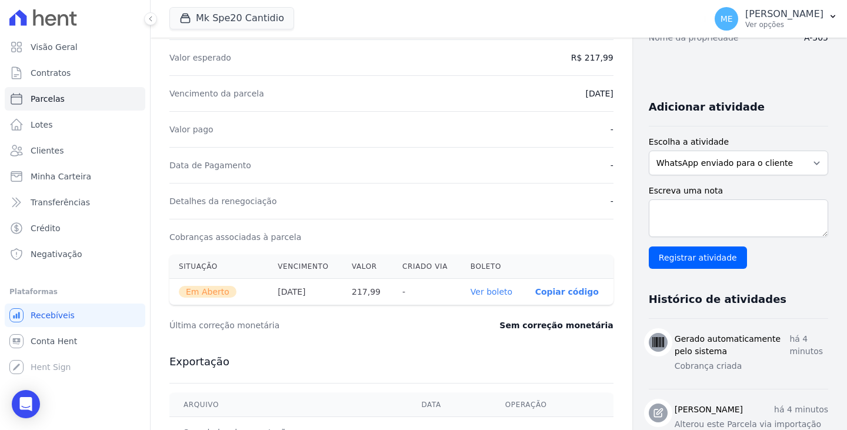
scroll to position [235, 0]
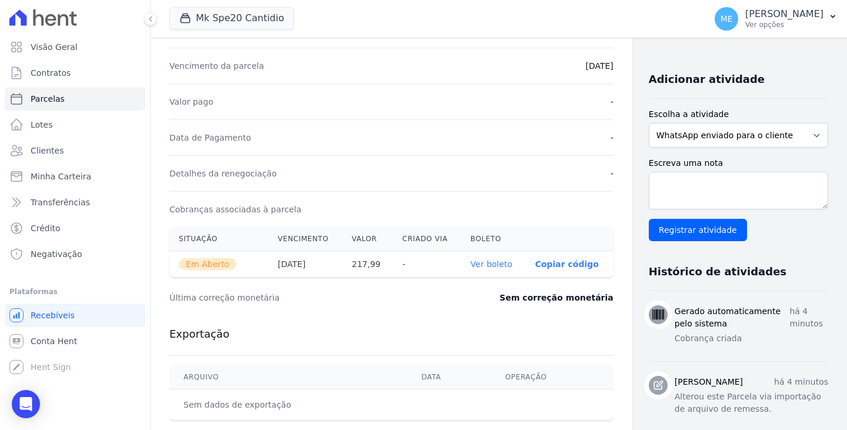
click at [470, 262] on link "Ver boleto" at bounding box center [491, 263] width 42 height 9
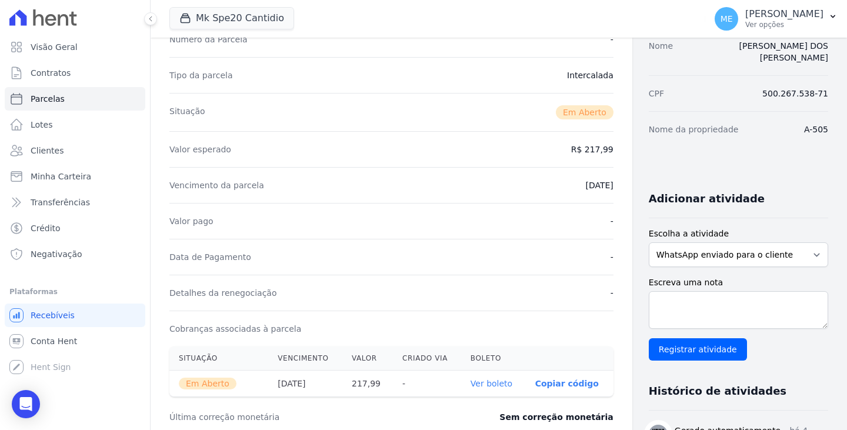
scroll to position [0, 0]
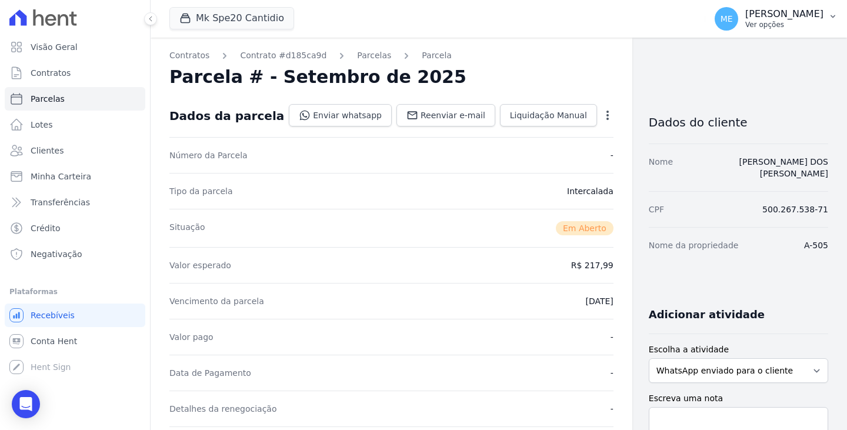
click at [835, 11] on button "ME Maria Edinea Ver opções" at bounding box center [776, 18] width 142 height 33
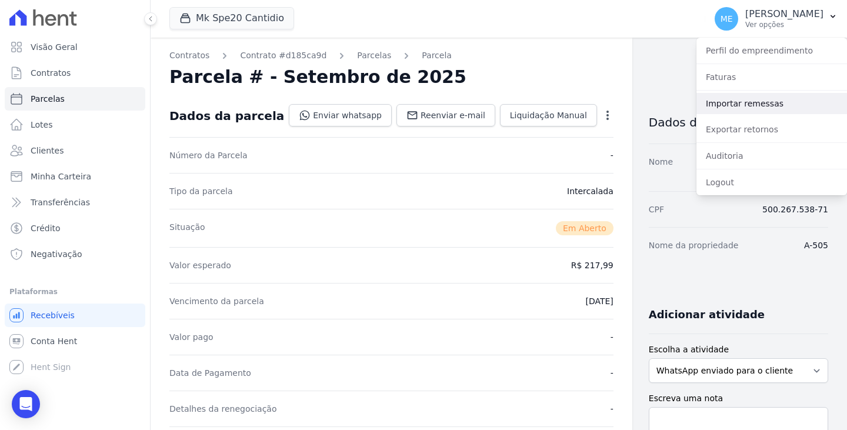
click at [735, 105] on link "Importar remessas" at bounding box center [771, 103] width 151 height 21
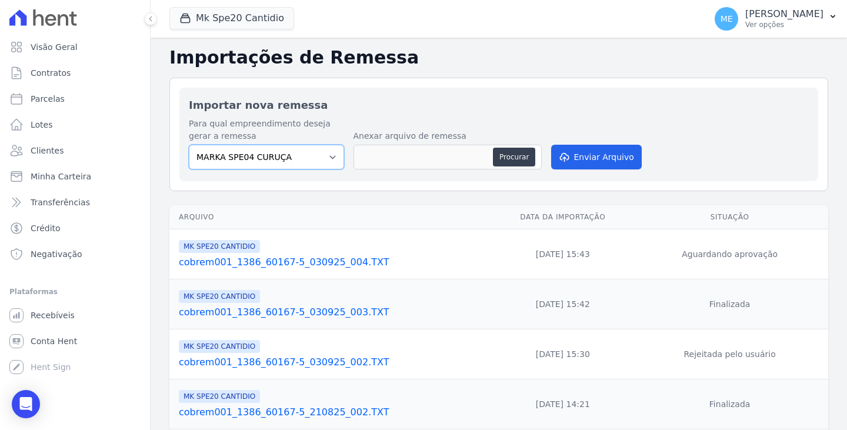
click at [330, 158] on select "MARKA SPE04 CURUÇA MARKA SPE06 EMPREENDIMENTOS E PARTICIPACOES LTDA MK SPE01 PE…" at bounding box center [266, 157] width 155 height 25
select select "c3468c08-4eb0-41a5-9d3d-6eb0d26d8926"
click at [189, 145] on select "MARKA SPE04 CURUÇA MARKA SPE06 EMPREENDIMENTOS E PARTICIPACOES LTDA MK SPE01 PE…" at bounding box center [266, 157] width 155 height 25
click at [508, 155] on button "Procurar" at bounding box center [514, 157] width 42 height 19
type input "cobrem001_1386_60167-5_030925_004.TXT"
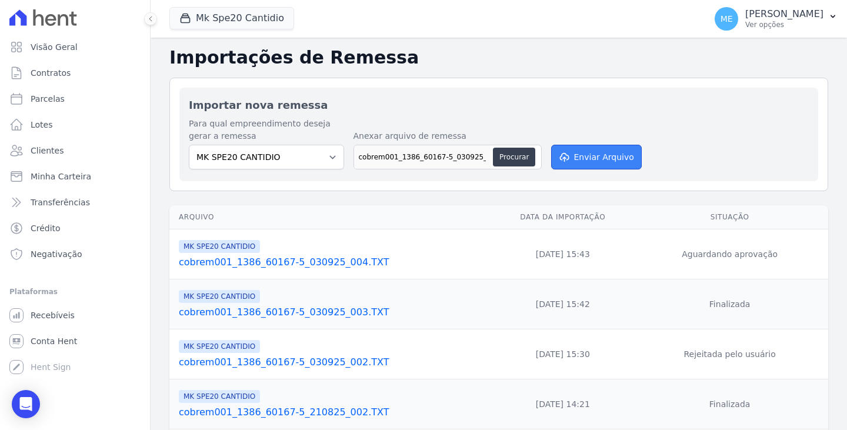
click at [603, 162] on button "Enviar Arquivo" at bounding box center [596, 157] width 91 height 25
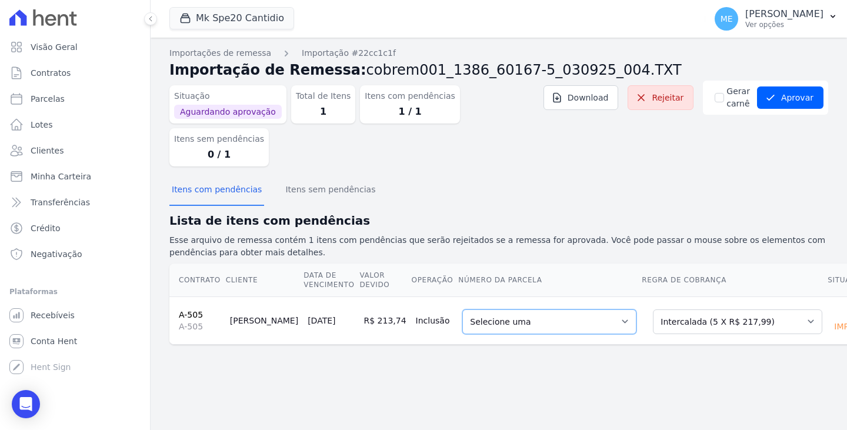
click at [579, 309] on select "Selecione uma 5 - [DATE] - R$ 217,99 - Agendado" at bounding box center [549, 321] width 174 height 25
click at [657, 359] on div "Importações de remessa Importação #22cc1c1f Importação de Remessa: cobrem001_13…" at bounding box center [499, 234] width 696 height 392
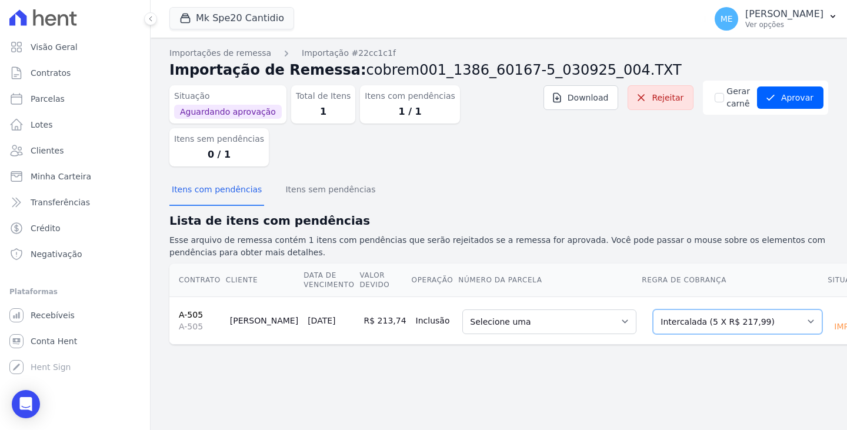
click at [745, 309] on select "Selecione uma Nova Parcela Avulsa Parcela Avulsa Existente Parcela Normal (7 X …" at bounding box center [737, 321] width 169 height 25
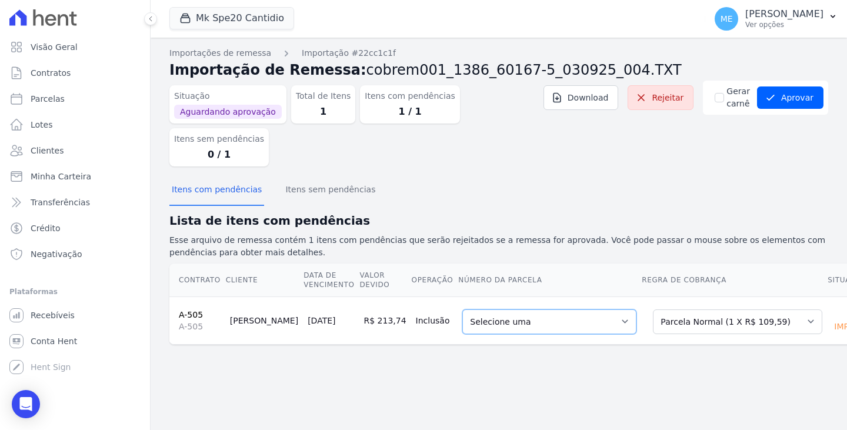
click at [578, 309] on select "Selecione uma 1 - [DATE] - R$ 109,59 - Agendado" at bounding box center [549, 321] width 174 height 25
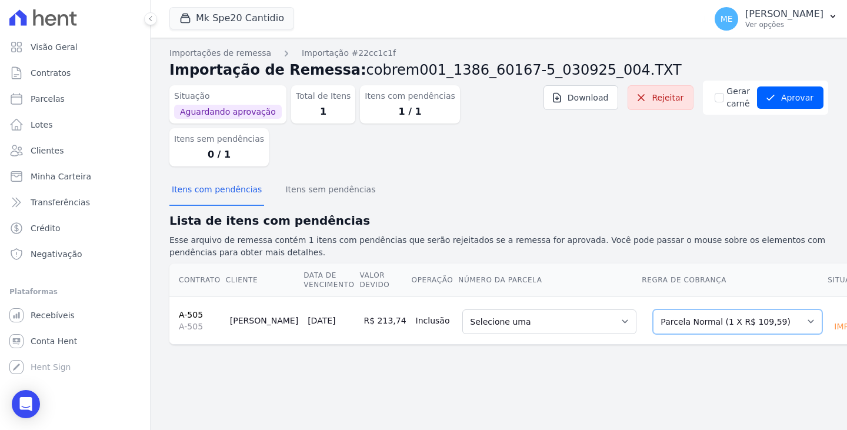
click at [737, 309] on select "Selecione uma Nova Parcela Avulsa Parcela Avulsa Existente Parcela Normal (7 X …" at bounding box center [737, 321] width 169 height 25
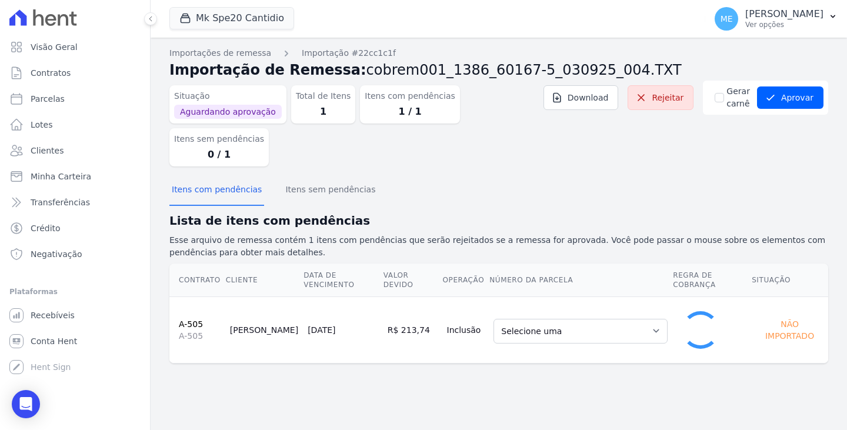
select select "0"
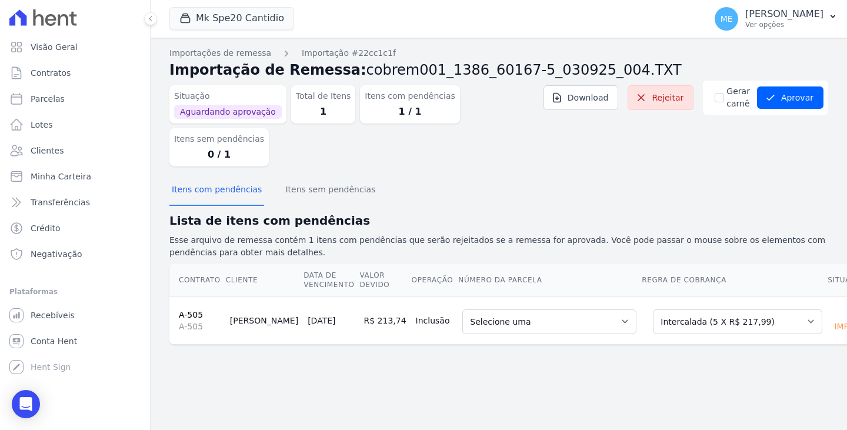
click at [574, 341] on div "Importações de remessa Importação #22cc1c1f Importação de Remessa: cobrem001_13…" at bounding box center [499, 234] width 696 height 392
click at [582, 309] on select "Selecione uma 5 - [DATE] - R$ 217,99 - Agendado" at bounding box center [549, 321] width 174 height 25
click at [613, 369] on div "Importações de remessa Importação #22cc1c1f Importação de Remessa: cobrem001_13…" at bounding box center [499, 234] width 696 height 392
click at [583, 309] on select "Selecione uma 5 - [DATE] - R$ 217,99 - Agendado" at bounding box center [549, 321] width 174 height 25
drag, startPoint x: 596, startPoint y: 368, endPoint x: 597, endPoint y: 354, distance: 14.1
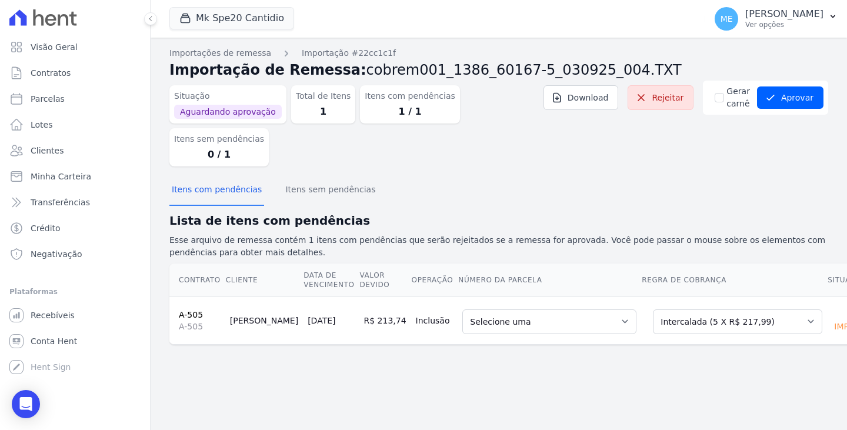
click at [596, 366] on div "Importações de remessa Importação #22cc1c1f Importação de Remessa: cobrem001_13…" at bounding box center [499, 234] width 696 height 392
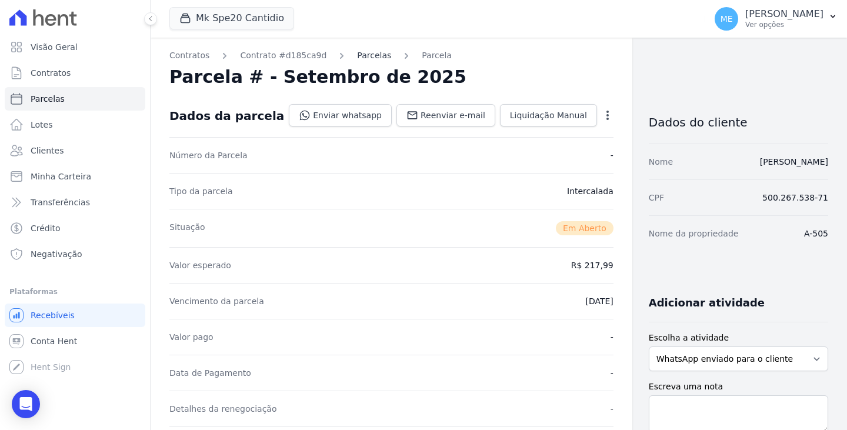
click at [359, 58] on link "Parcelas" at bounding box center [374, 55] width 34 height 12
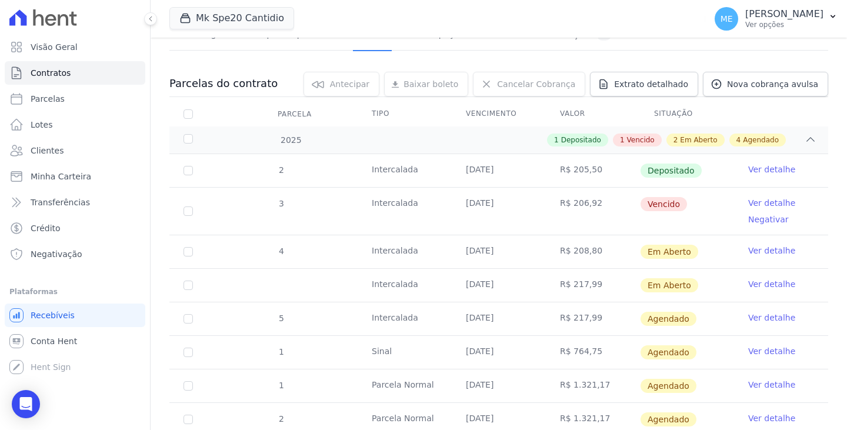
scroll to position [118, 0]
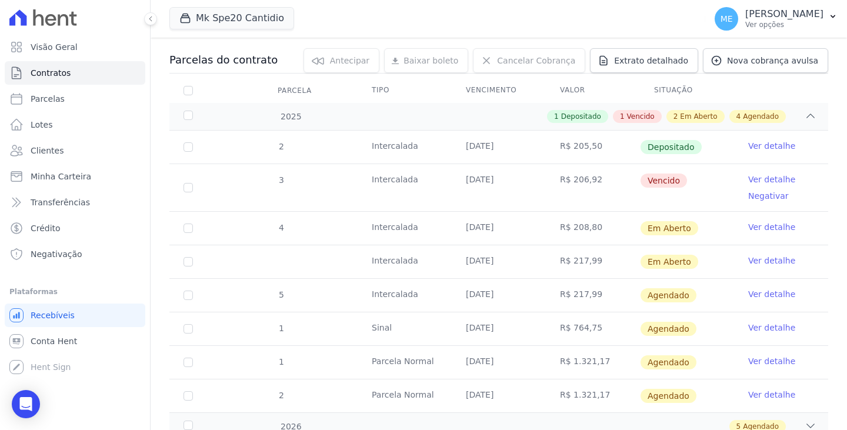
click at [752, 179] on link "Ver detalhe" at bounding box center [771, 179] width 47 height 12
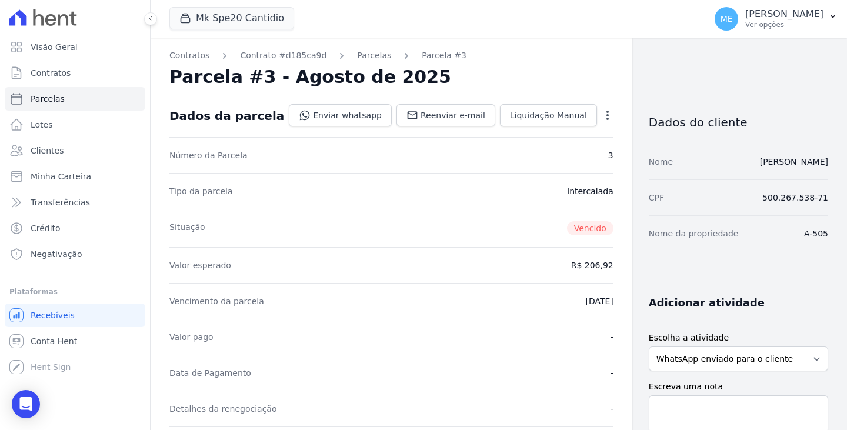
click at [602, 111] on icon "button" at bounding box center [608, 115] width 12 height 12
click at [505, 196] on link "Renegociar" at bounding box center [557, 194] width 104 height 21
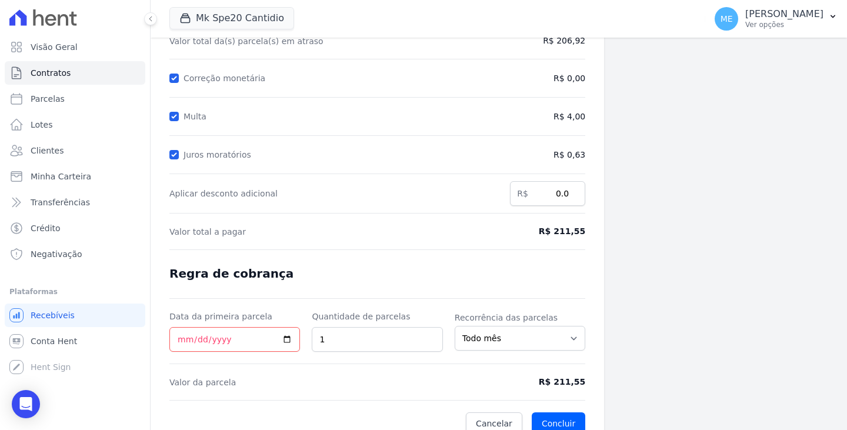
scroll to position [159, 0]
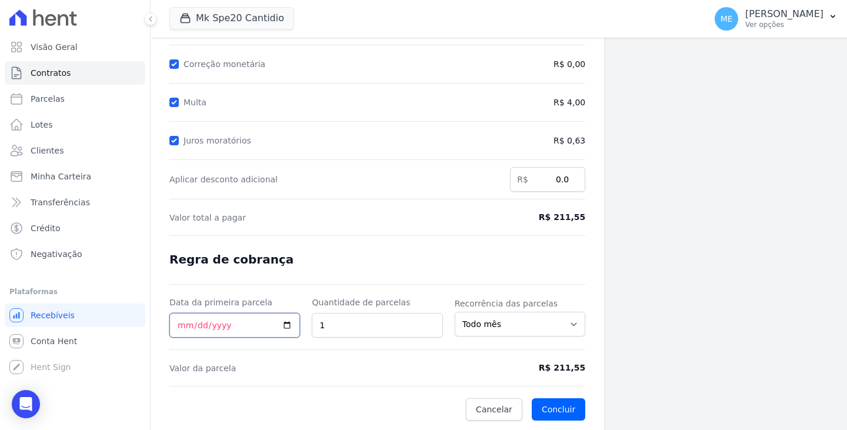
drag, startPoint x: 189, startPoint y: 325, endPoint x: 199, endPoint y: 312, distance: 16.4
click at [199, 312] on div "Data da primeira parcela" at bounding box center [234, 316] width 131 height 41
type input "[DATE]"
click at [562, 416] on button "Concluir" at bounding box center [559, 409] width 54 height 22
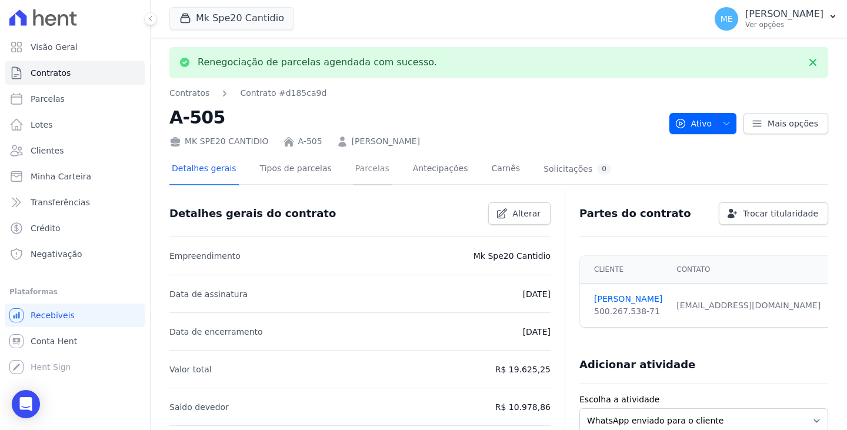
click at [370, 169] on link "Parcelas" at bounding box center [372, 169] width 39 height 31
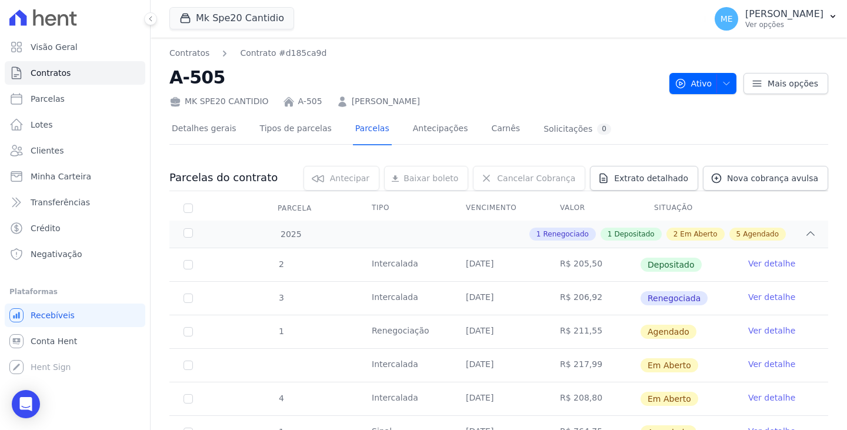
scroll to position [59, 0]
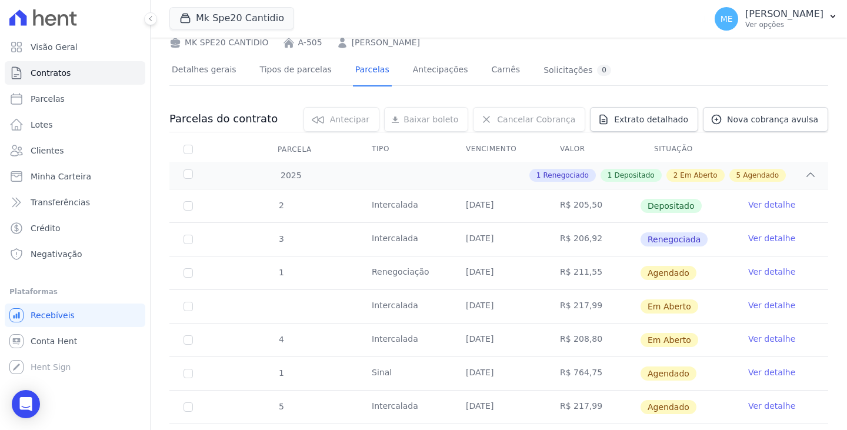
click at [782, 273] on link "Ver detalhe" at bounding box center [771, 272] width 47 height 12
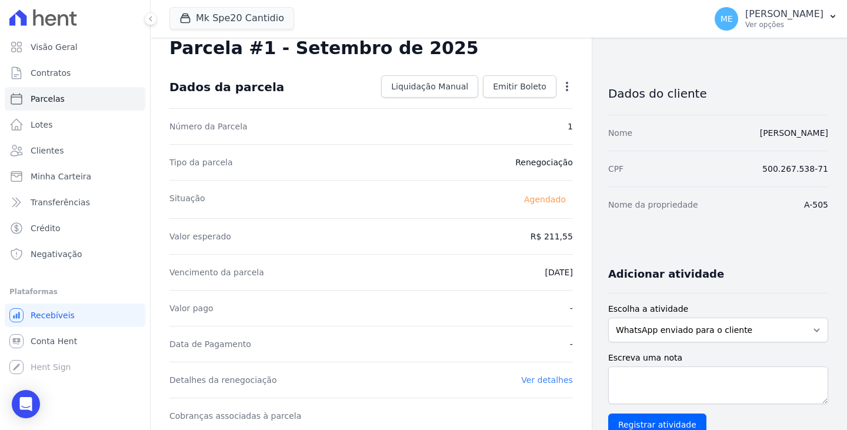
scroll to position [21, 0]
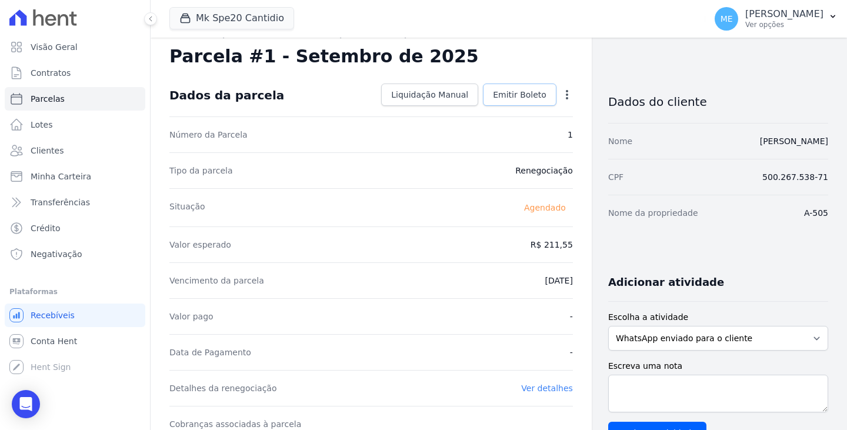
click at [502, 95] on span "Emitir Boleto" at bounding box center [520, 95] width 54 height 12
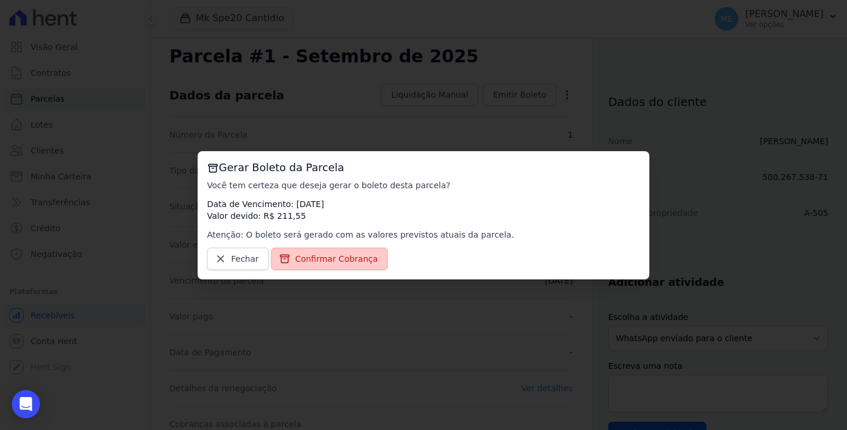
click at [322, 259] on span "Confirmar Cobrança" at bounding box center [336, 259] width 83 height 12
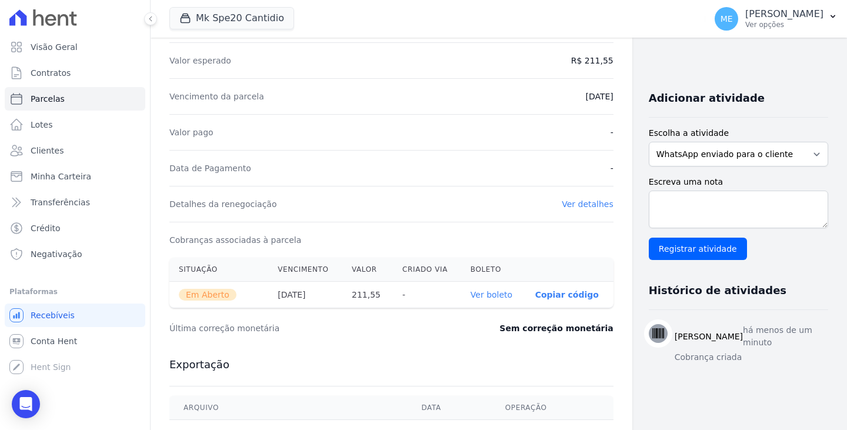
scroll to position [235, 0]
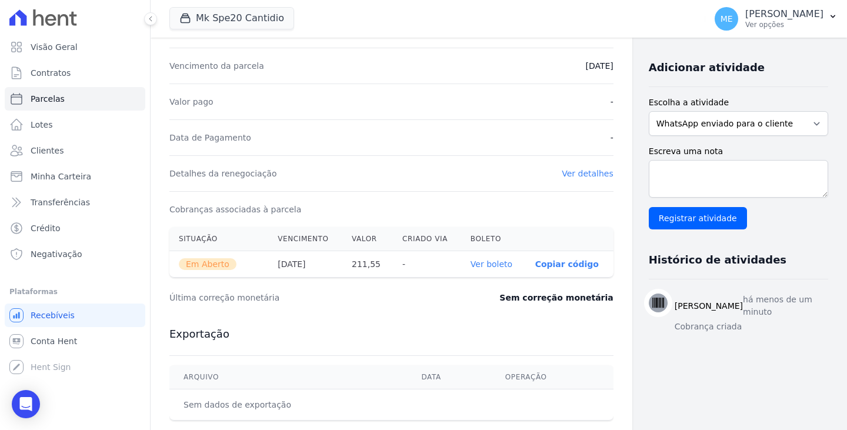
click at [470, 262] on link "Ver boleto" at bounding box center [491, 263] width 42 height 9
click at [53, 69] on span "Contratos" at bounding box center [51, 73] width 40 height 12
click at [238, 15] on button "Mk Spe20 Cantidio" at bounding box center [231, 18] width 125 height 22
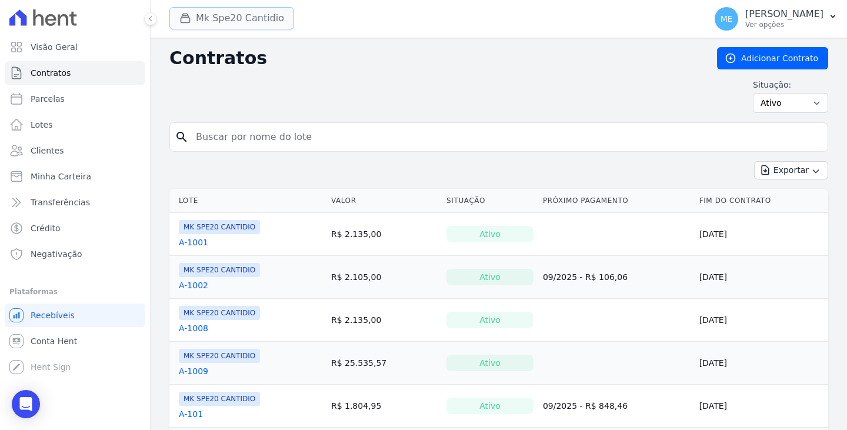
click at [245, 19] on button "Mk Spe20 Cantidio" at bounding box center [231, 18] width 125 height 22
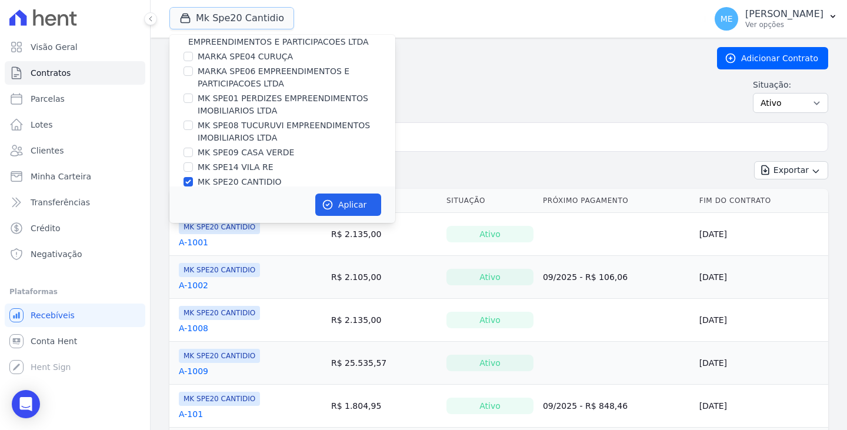
scroll to position [32, 0]
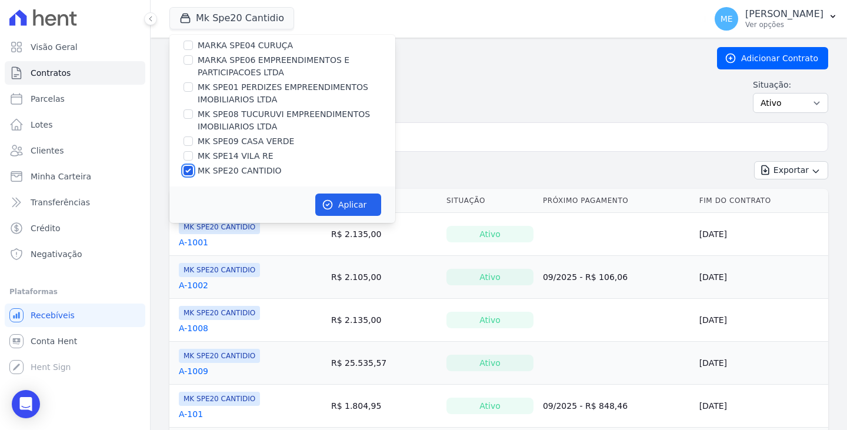
click at [189, 169] on input "MK SPE20 CANTIDIO" at bounding box center [187, 170] width 9 height 9
checkbox input "false"
click at [187, 85] on input "MK SPE01 PERDIZES EMPREENDIMENTOS IMOBILIARIOS LTDA" at bounding box center [187, 86] width 9 height 9
click at [190, 86] on input "MK SPE01 PERDIZES EMPREENDIMENTOS IMOBILIARIOS LTDA" at bounding box center [187, 86] width 9 height 9
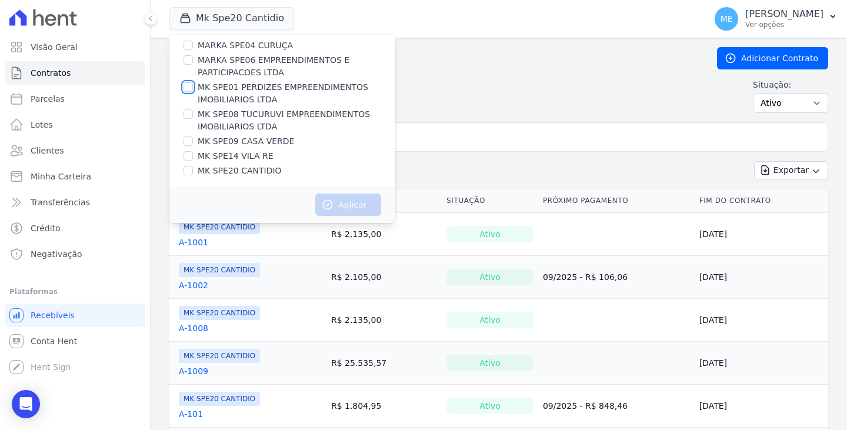
checkbox input "true"
click at [339, 202] on button "Aplicar" at bounding box center [348, 204] width 66 height 22
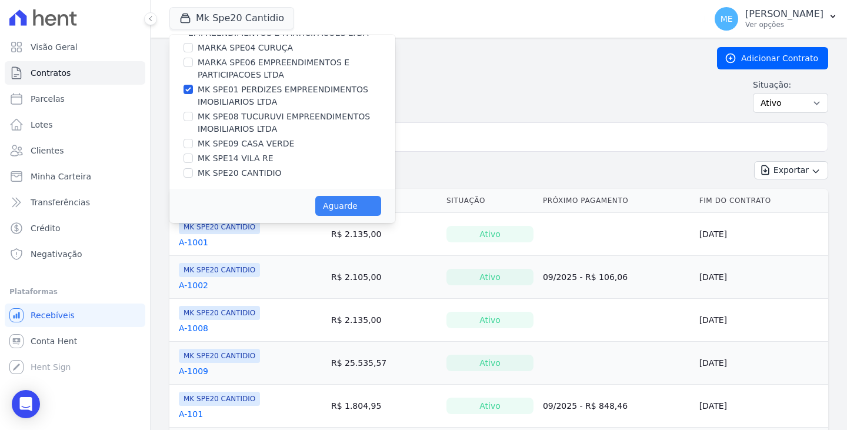
scroll to position [29, 0]
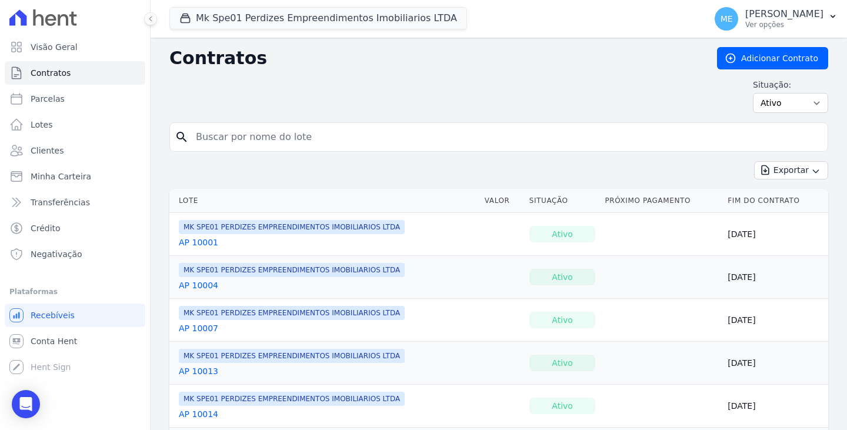
click at [314, 142] on input "search" at bounding box center [506, 137] width 634 height 24
click at [326, 133] on input "search" at bounding box center [506, 137] width 634 height 24
type input "8014"
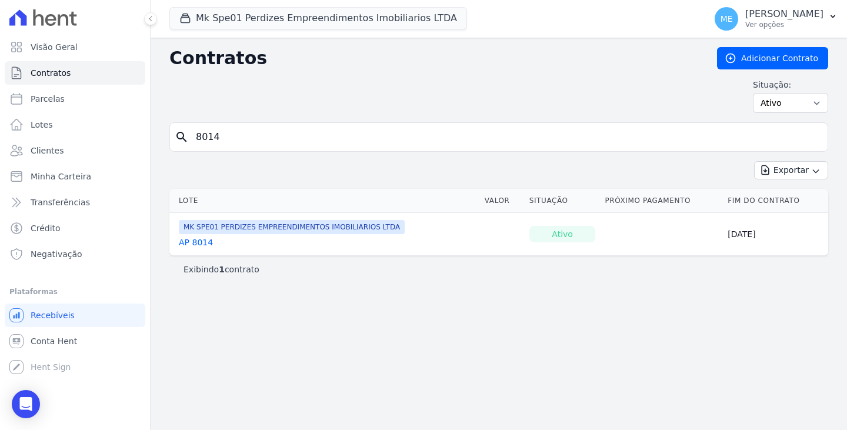
click at [209, 242] on div "AP 8014" at bounding box center [292, 242] width 226 height 12
click at [205, 243] on link "AP 8014" at bounding box center [196, 242] width 34 height 12
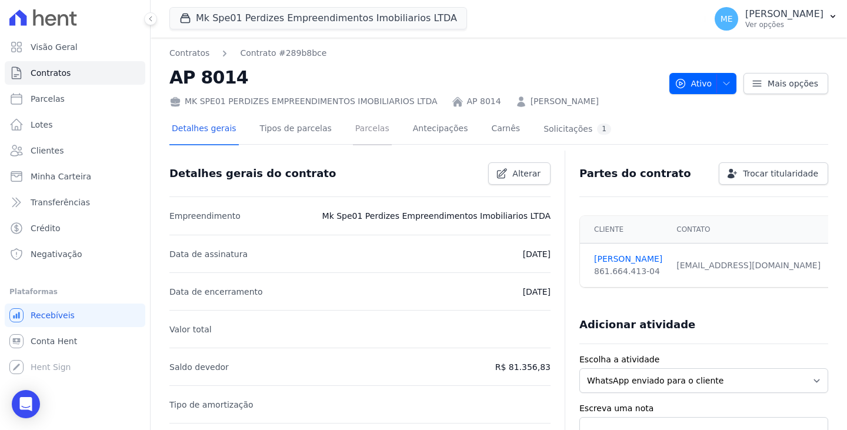
click at [362, 129] on link "Parcelas" at bounding box center [372, 129] width 39 height 31
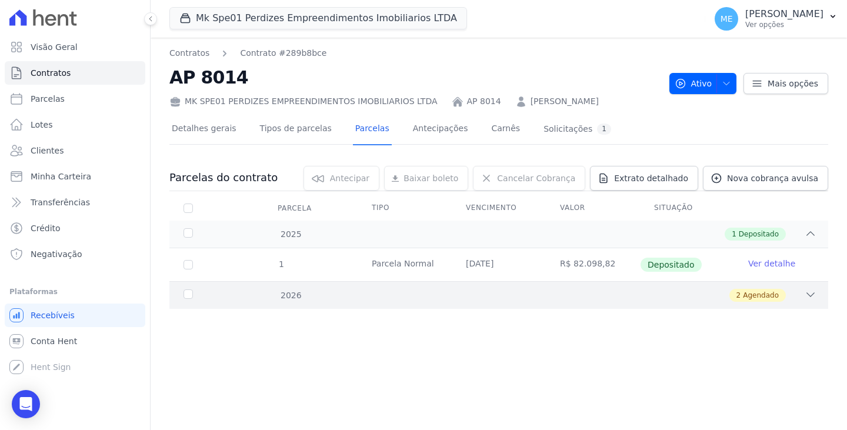
click at [807, 293] on icon at bounding box center [811, 295] width 12 height 12
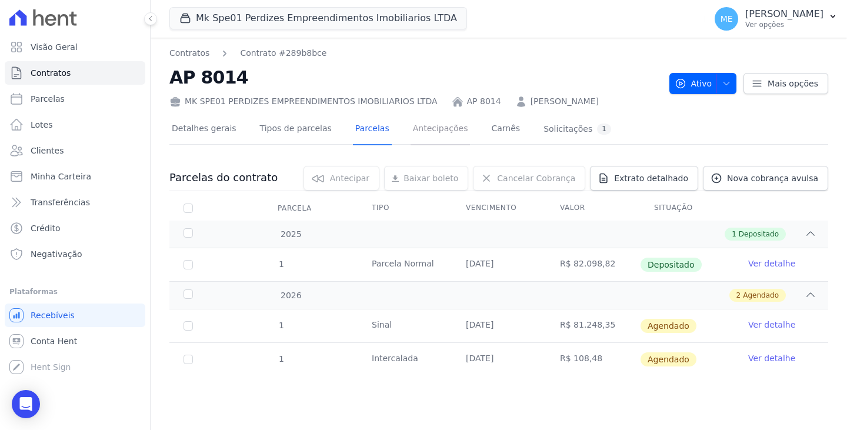
click at [435, 131] on link "Antecipações" at bounding box center [440, 129] width 60 height 31
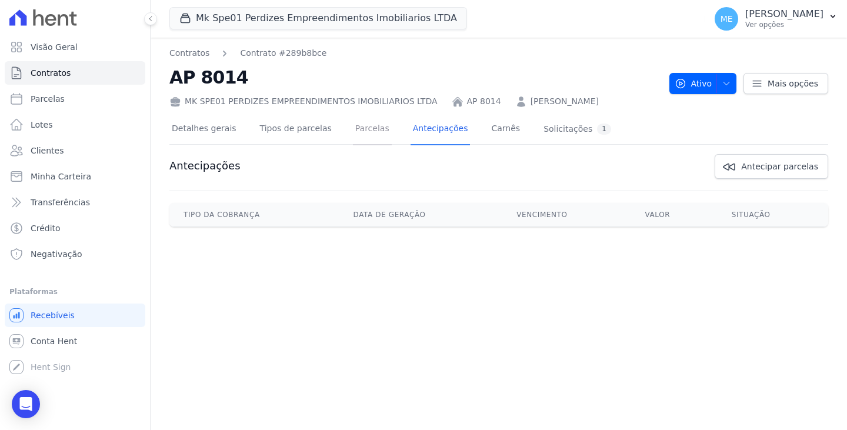
click at [363, 132] on link "Parcelas" at bounding box center [372, 129] width 39 height 31
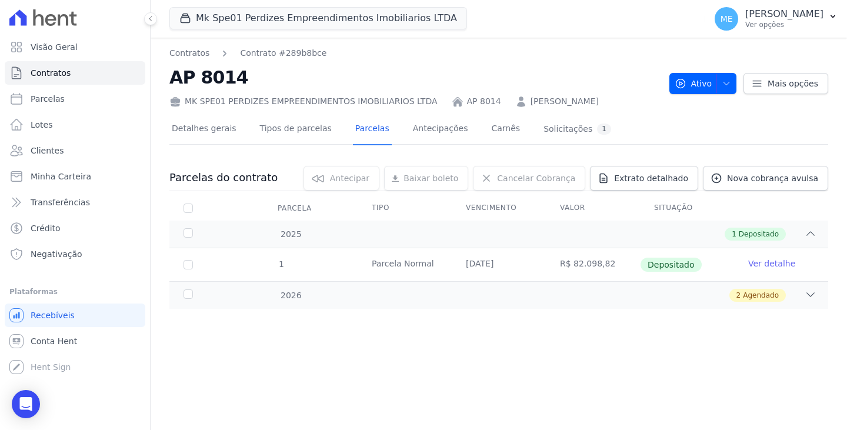
click at [403, 362] on div "Contratos Contrato #289b8bce AP 8014 MK SPE01 PERDIZES EMPREENDIMENTOS IMOBILIA…" at bounding box center [499, 234] width 696 height 392
click at [433, 305] on div "2026 2 Agendado" at bounding box center [498, 295] width 659 height 28
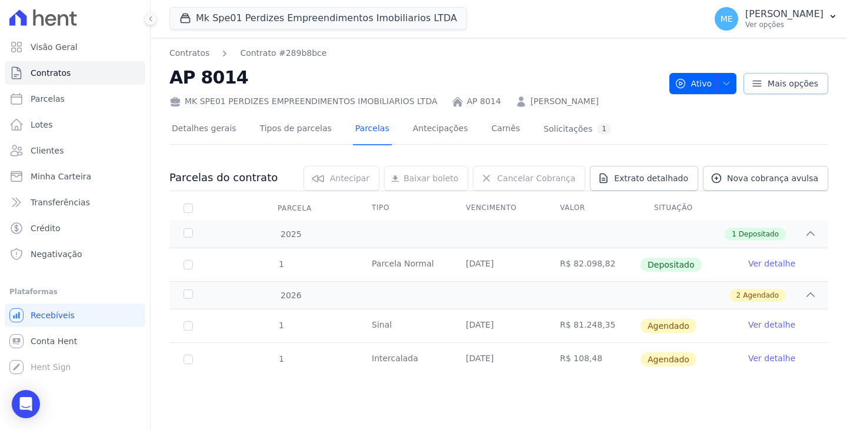
click at [818, 82] on link "Mais opções" at bounding box center [785, 83] width 85 height 21
click at [543, 125] on div "Solicitações 1" at bounding box center [577, 128] width 68 height 11
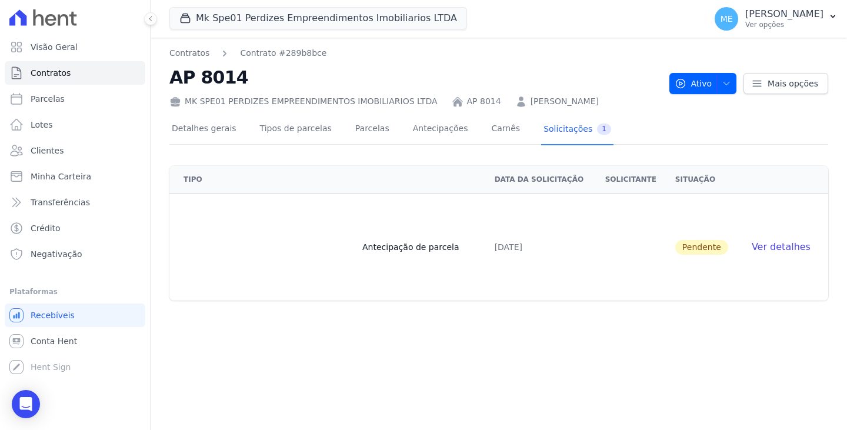
click at [766, 243] on span "Ver detalhes" at bounding box center [781, 246] width 59 height 11
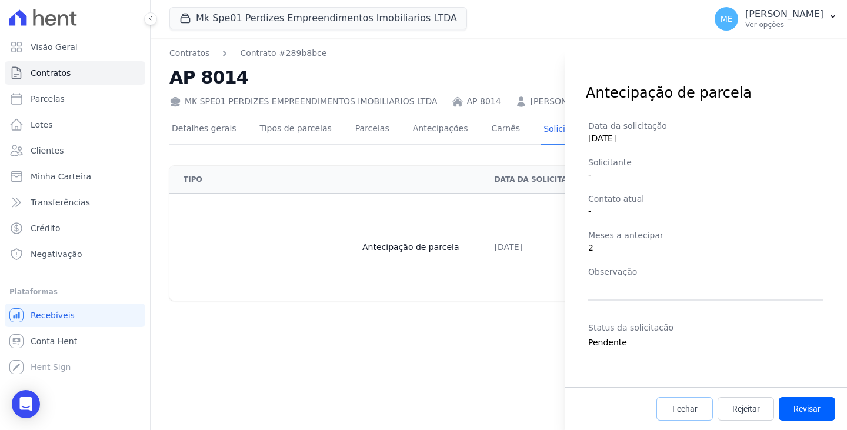
click at [689, 409] on span "Fechar" at bounding box center [684, 409] width 25 height 12
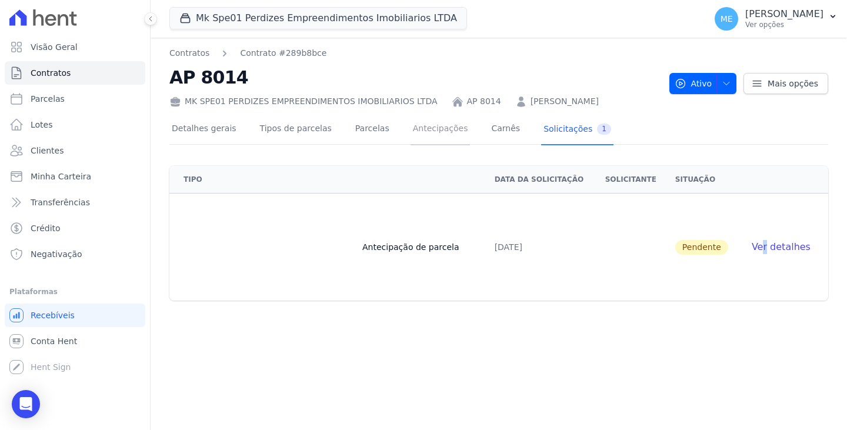
click at [423, 130] on link "Antecipações" at bounding box center [440, 129] width 60 height 31
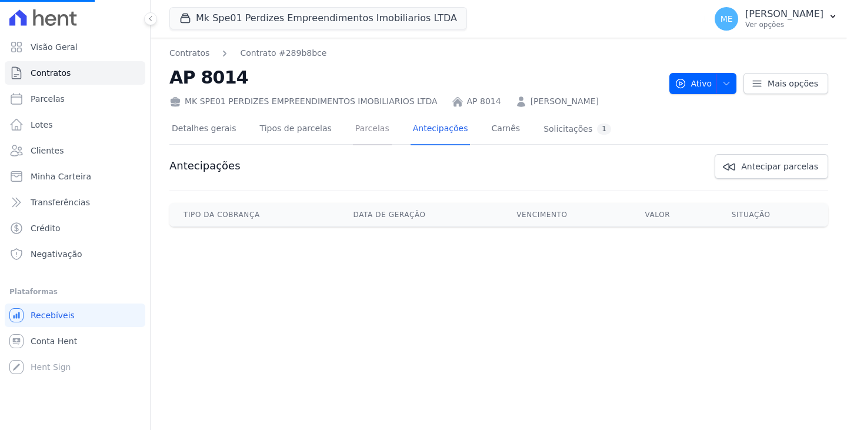
click at [353, 130] on link "Parcelas" at bounding box center [372, 129] width 39 height 31
click at [353, 133] on link "Parcelas" at bounding box center [372, 129] width 39 height 31
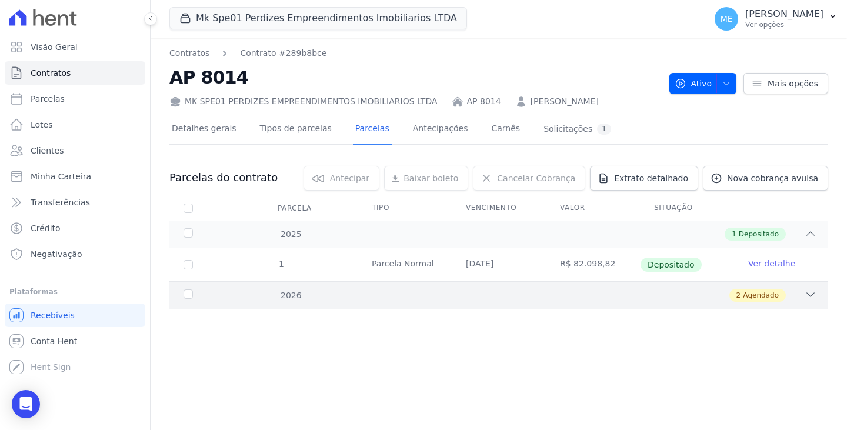
click at [807, 296] on icon at bounding box center [811, 295] width 12 height 12
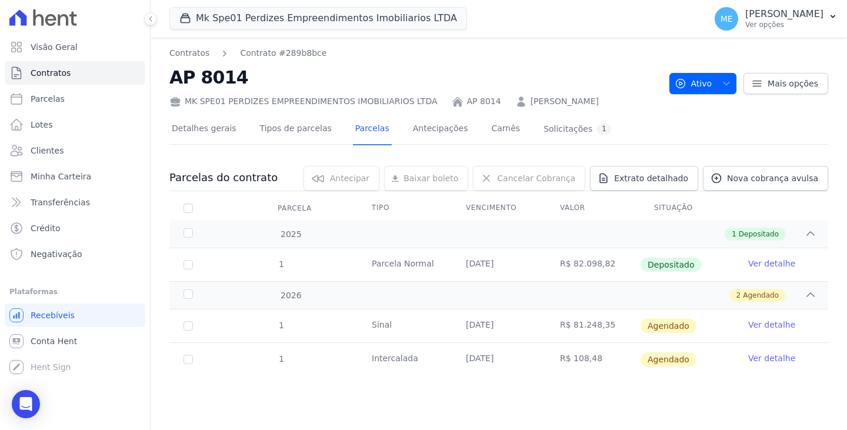
click at [761, 322] on link "Ver detalhe" at bounding box center [771, 325] width 47 height 12
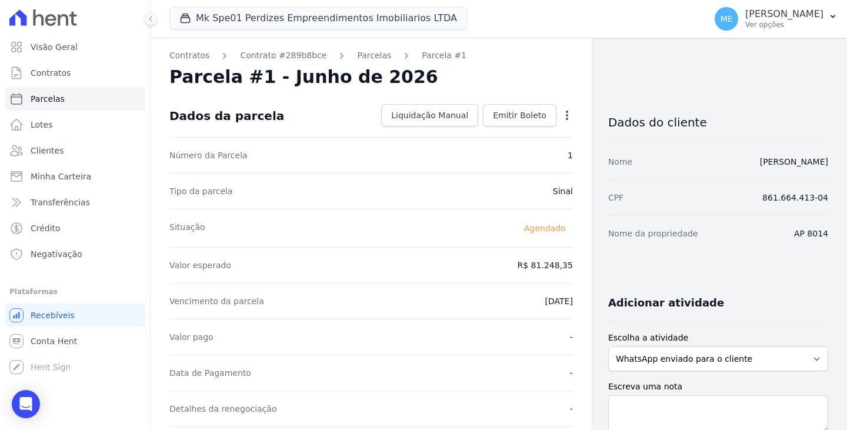
click at [561, 116] on icon "button" at bounding box center [567, 115] width 12 height 12
click at [496, 150] on link "Antecipar" at bounding box center [517, 152] width 104 height 21
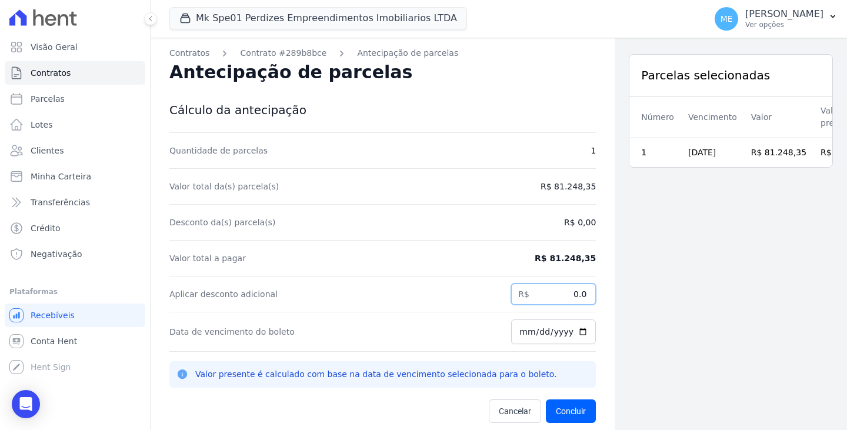
click at [579, 295] on input "0.0" at bounding box center [553, 293] width 85 height 21
click at [579, 294] on input "0.0" at bounding box center [553, 293] width 85 height 21
click at [579, 291] on input "0.0" at bounding box center [553, 293] width 85 height 21
type input "0"
click at [567, 292] on input "Aplicar desconto adicional" at bounding box center [553, 293] width 85 height 21
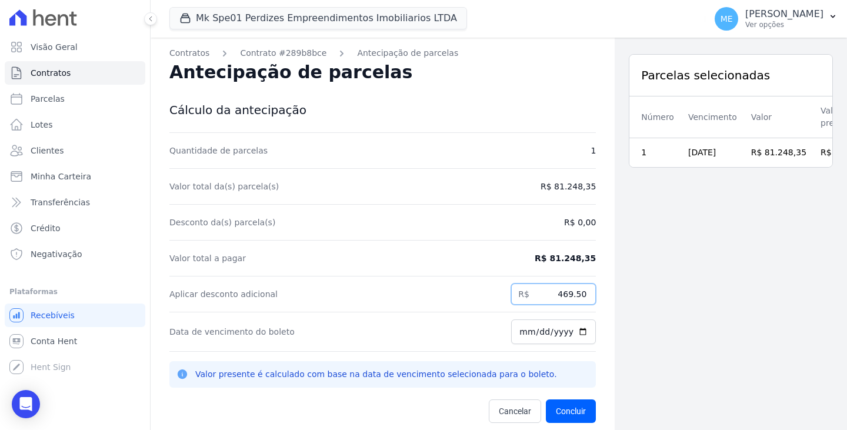
type input "469.50"
click at [686, 312] on div "Parcelas selecionadas Número Vencimento Valor Valor presente 1 20/06/2026 R$ 81…" at bounding box center [731, 253] width 232 height 430
click at [810, 355] on div "Parcelas selecionadas Número Vencimento Valor Valor presente 1 20/06/2026 R$ 81…" at bounding box center [731, 253] width 232 height 430
click at [563, 332] on input "[DATE]" at bounding box center [553, 331] width 85 height 25
click at [659, 322] on div "Parcelas selecionadas Número Vencimento Valor Valor presente 1 20/06/2026 R$ 81…" at bounding box center [731, 253] width 232 height 430
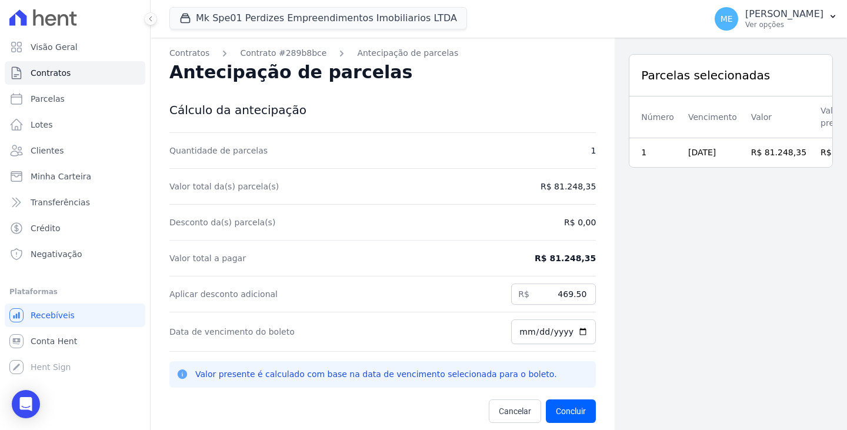
scroll to position [38, 0]
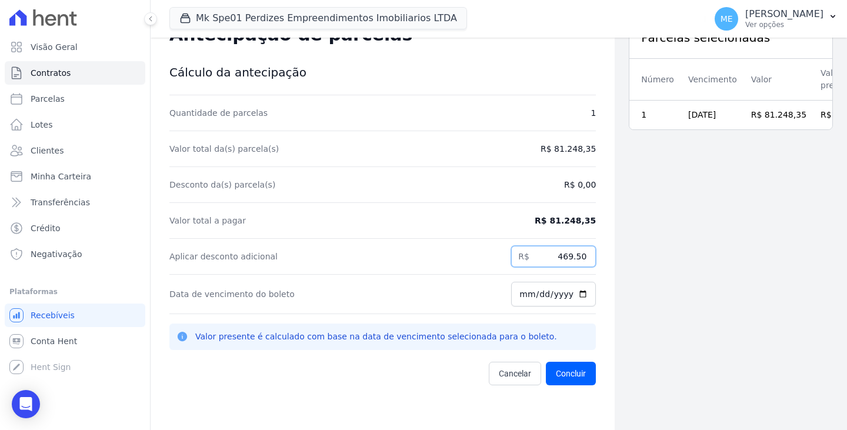
click at [580, 255] on input "469.50" at bounding box center [553, 256] width 85 height 21
click at [546, 362] on button "Concluir" at bounding box center [571, 374] width 50 height 24
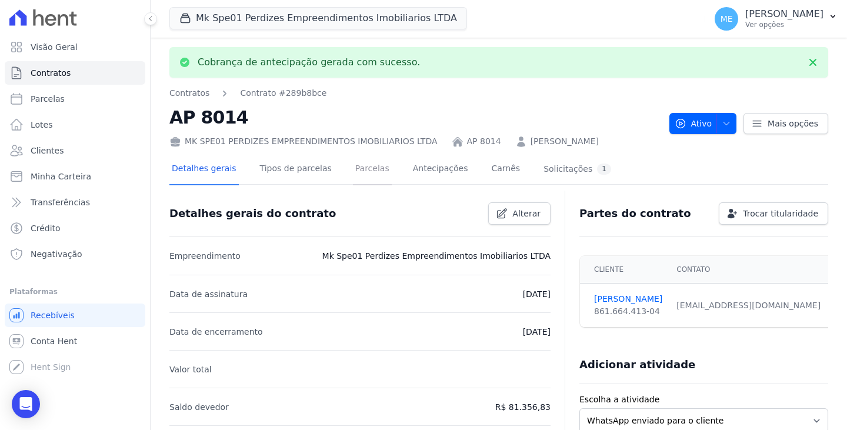
click at [362, 171] on link "Parcelas" at bounding box center [372, 169] width 39 height 31
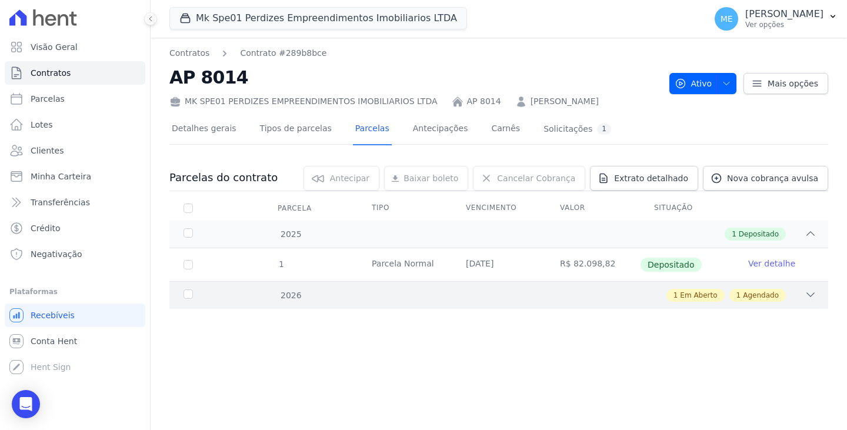
click at [811, 297] on icon at bounding box center [811, 295] width 12 height 12
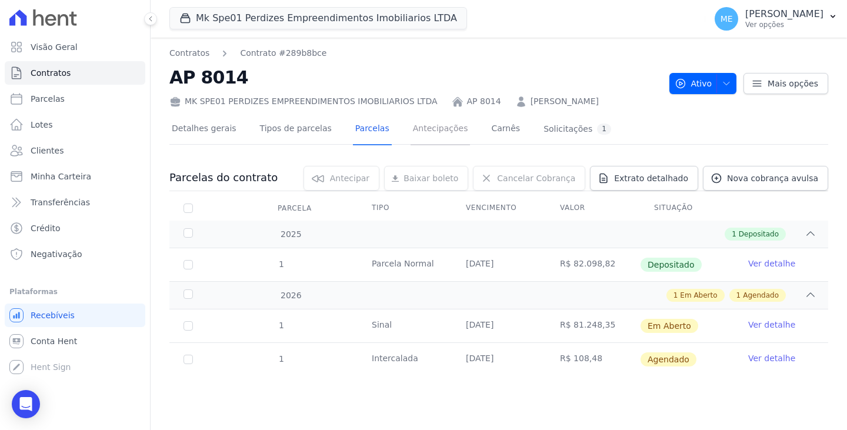
click at [415, 128] on link "Antecipações" at bounding box center [440, 129] width 60 height 31
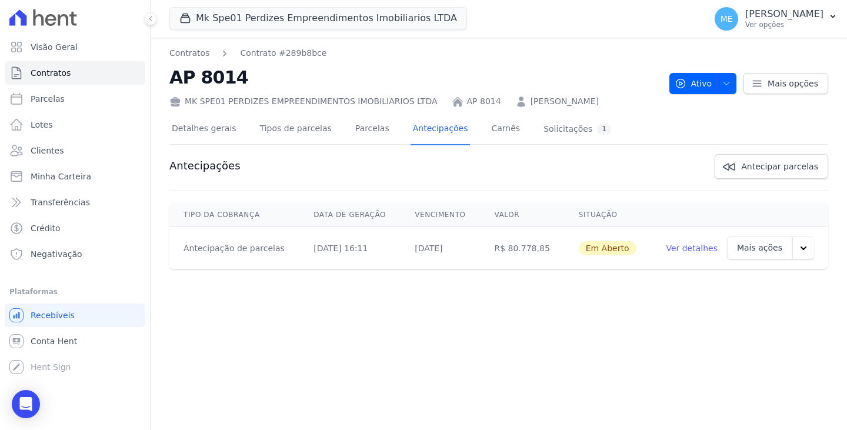
click at [806, 249] on icon "button" at bounding box center [803, 248] width 12 height 12
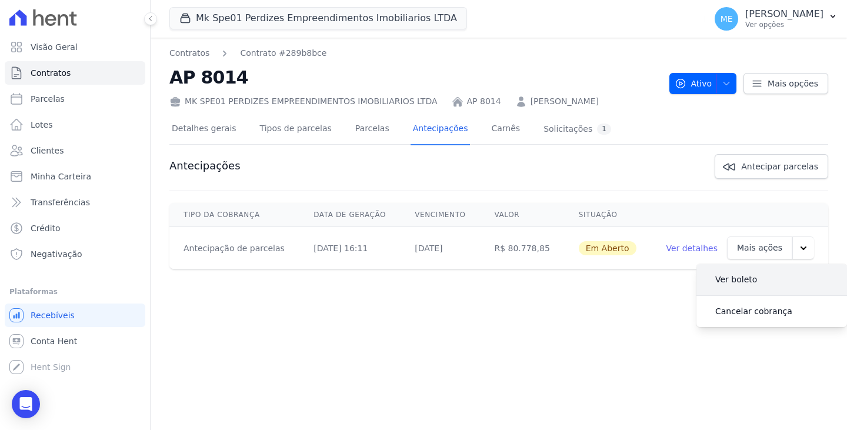
click at [727, 279] on link "Ver boleto" at bounding box center [736, 279] width 61 height 28
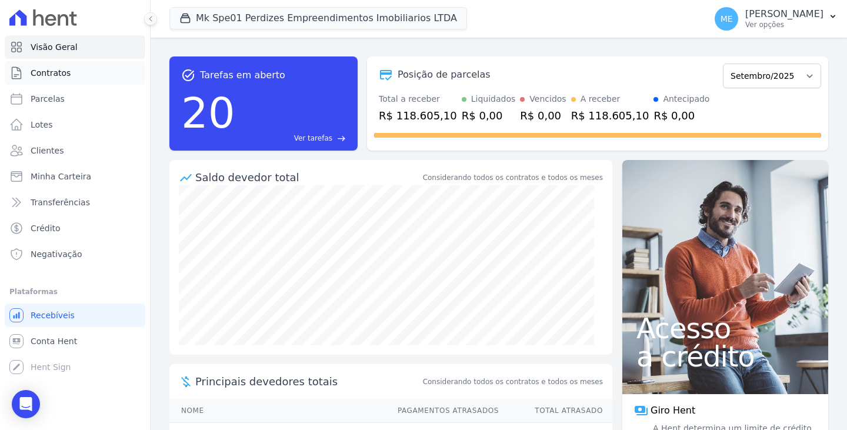
click at [49, 75] on span "Contratos" at bounding box center [51, 73] width 40 height 12
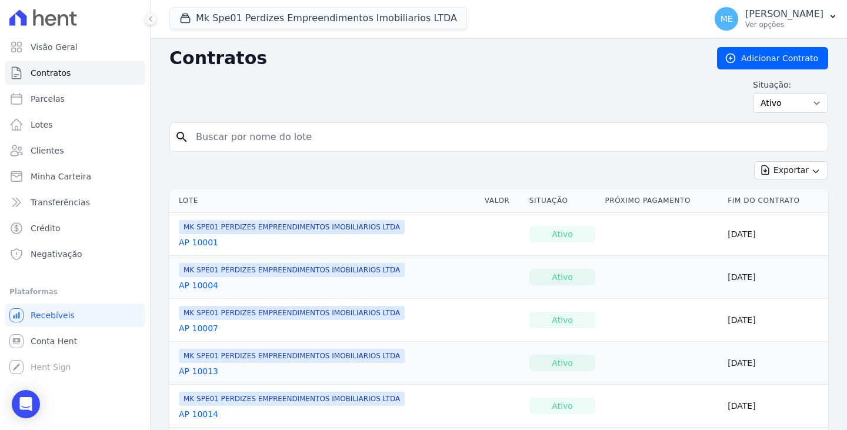
click at [270, 141] on input "search" at bounding box center [506, 137] width 634 height 24
type input "8014"
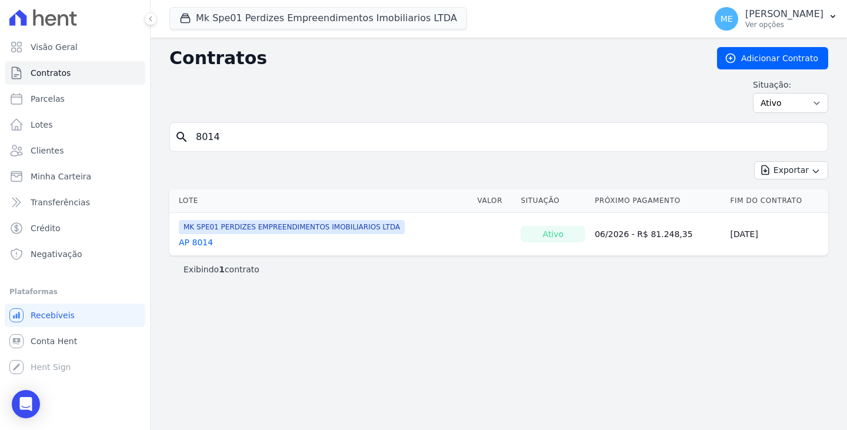
click at [199, 241] on link "AP 8014" at bounding box center [196, 242] width 34 height 12
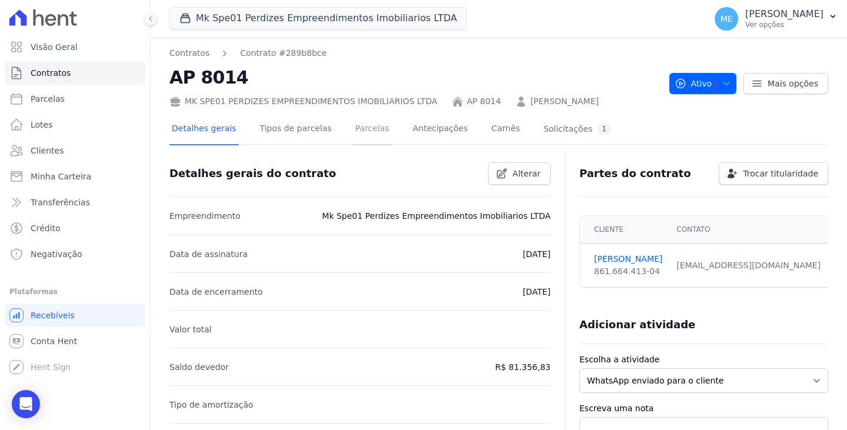
click at [353, 126] on link "Parcelas" at bounding box center [372, 129] width 39 height 31
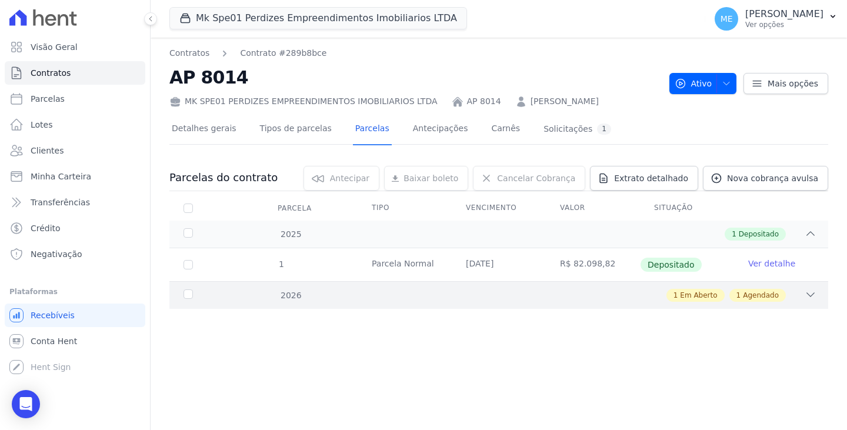
click at [809, 297] on icon at bounding box center [811, 295] width 12 height 12
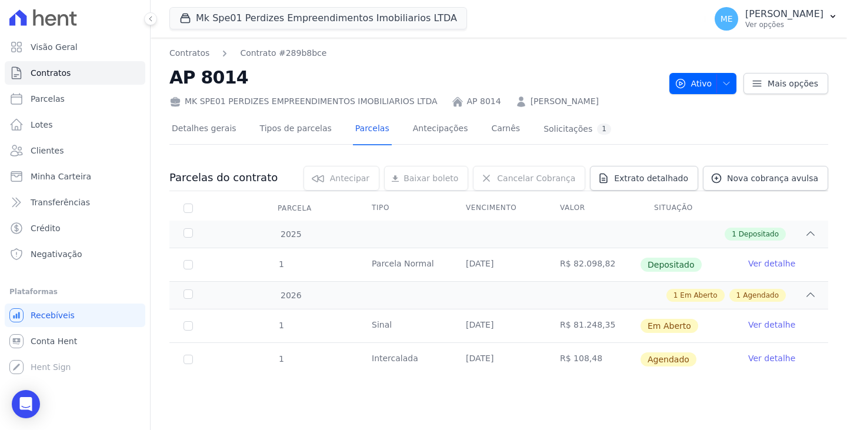
click at [774, 359] on link "Ver detalhe" at bounding box center [771, 358] width 47 height 12
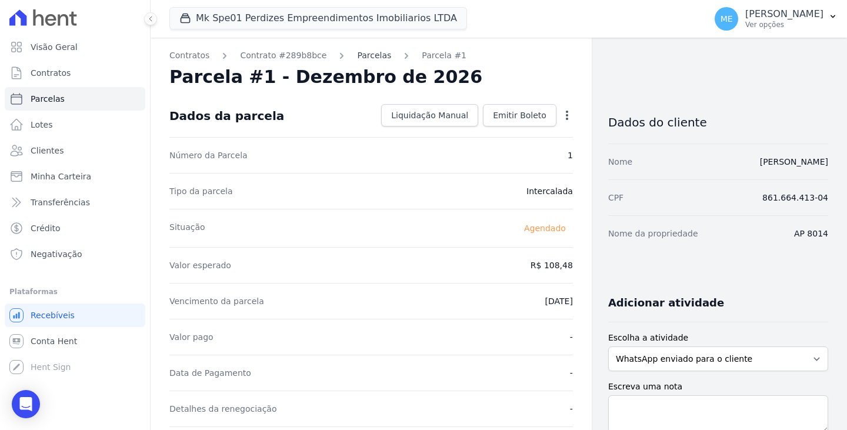
click at [357, 52] on link "Parcelas" at bounding box center [374, 55] width 34 height 12
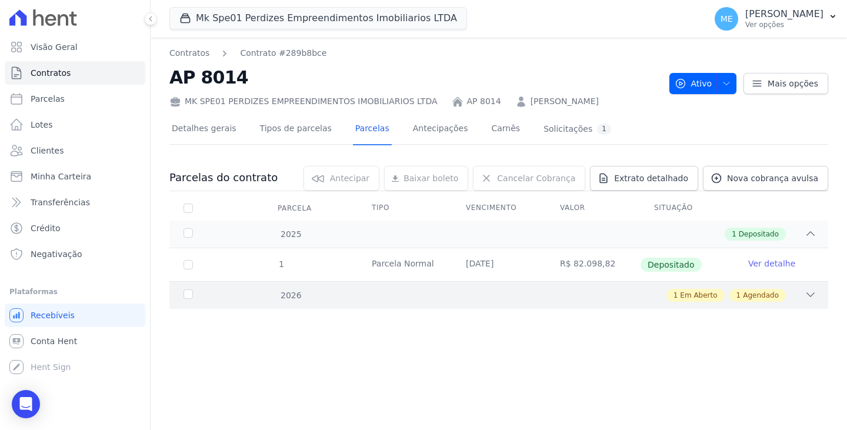
click at [816, 294] on icon at bounding box center [811, 295] width 12 height 12
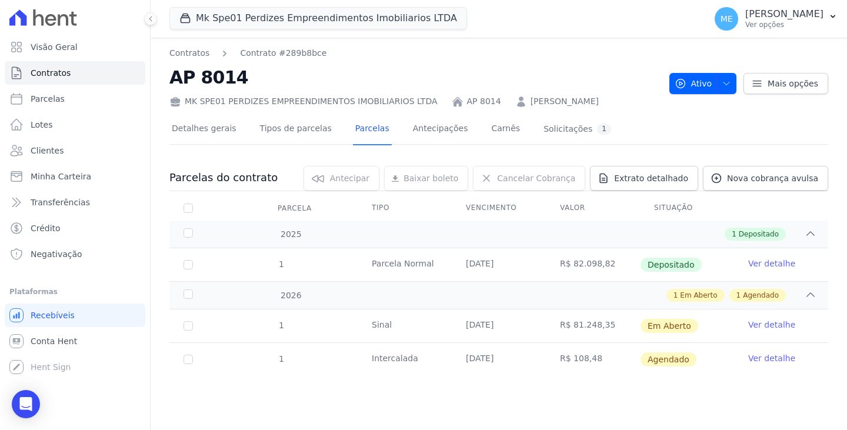
click at [765, 363] on link "Ver detalhe" at bounding box center [771, 358] width 47 height 12
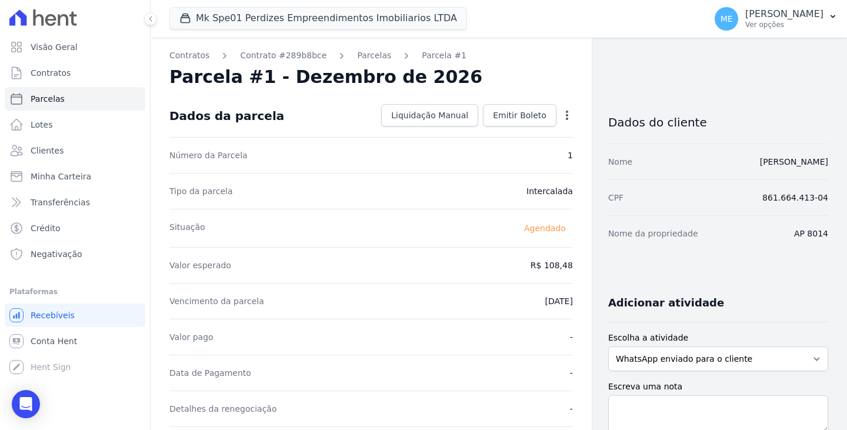
click at [561, 118] on icon "button" at bounding box center [567, 115] width 12 height 12
click at [501, 130] on link "Alterar" at bounding box center [517, 131] width 104 height 21
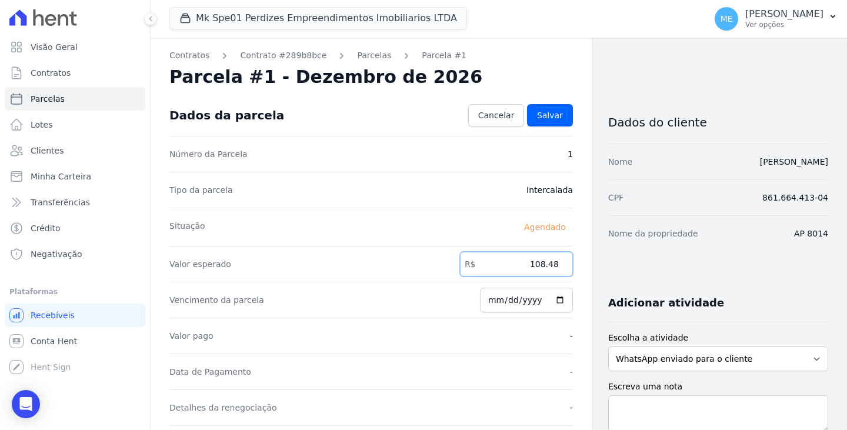
click at [552, 266] on input "108.48" at bounding box center [516, 264] width 113 height 25
type input "1"
type input "199.03"
click at [528, 352] on div "Valor pago -" at bounding box center [370, 336] width 403 height 36
click at [522, 302] on input "2026-12-20" at bounding box center [526, 300] width 93 height 25
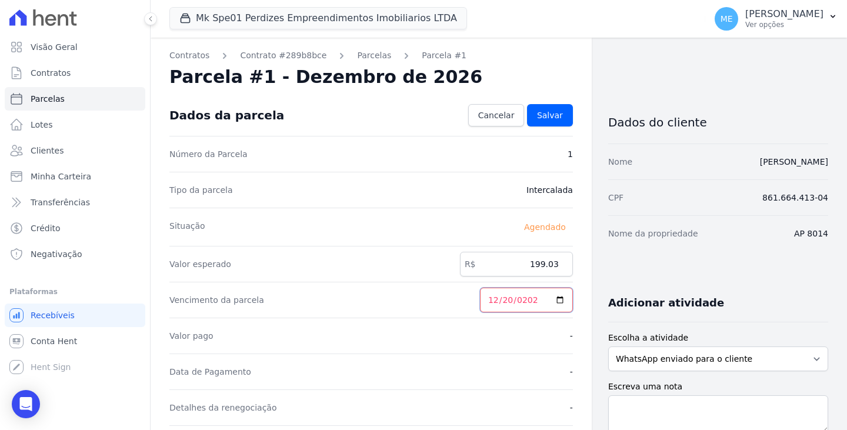
type input "2025-12-20"
drag, startPoint x: 510, startPoint y: 298, endPoint x: 508, endPoint y: 287, distance: 11.6
click at [508, 287] on dd "2025-12-20" at bounding box center [526, 300] width 93 height 26
type input "2025-09-20"
click at [495, 298] on input "2025-09-20" at bounding box center [526, 300] width 93 height 25
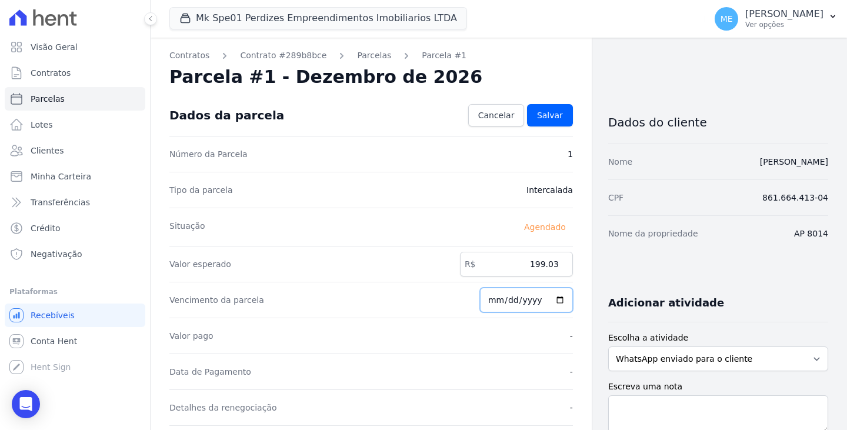
type input "[DATE]"
click at [556, 116] on span "Salvar" at bounding box center [550, 115] width 26 height 12
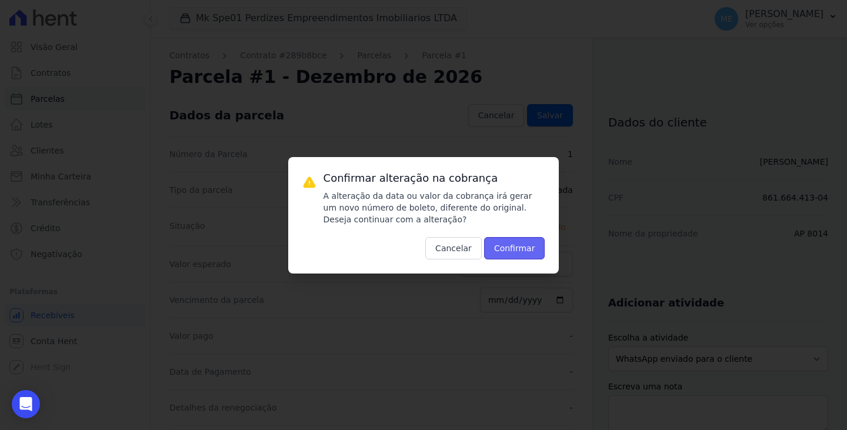
click at [520, 245] on button "Confirmar" at bounding box center [514, 248] width 61 height 22
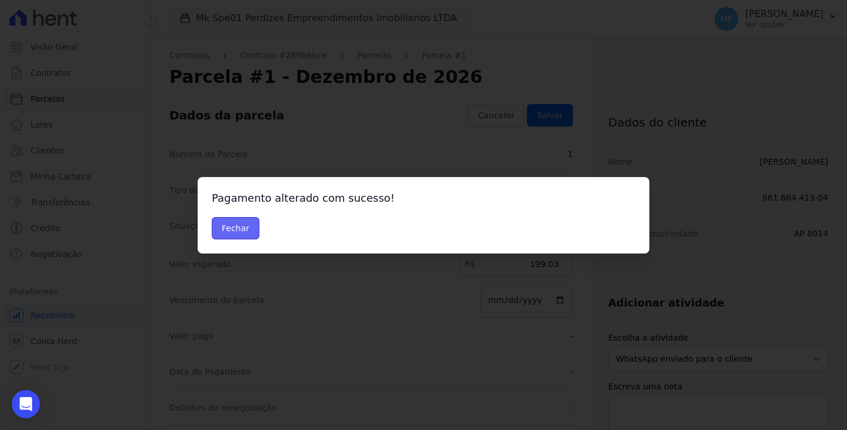
click at [243, 232] on button "Fechar" at bounding box center [236, 228] width 48 height 22
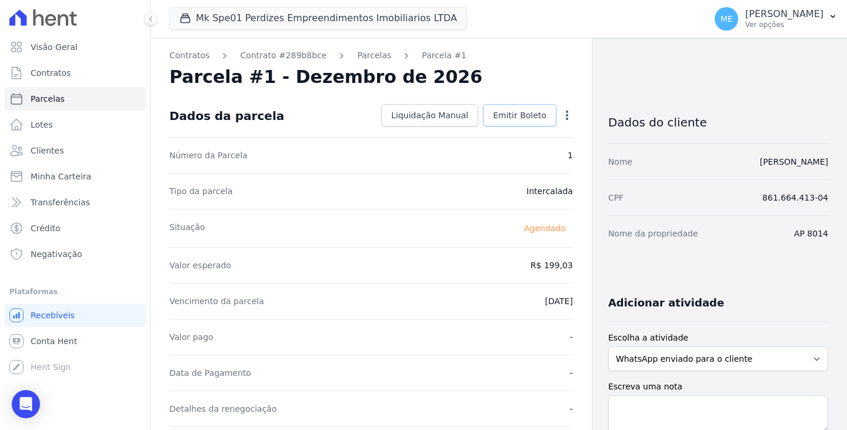
click at [510, 115] on span "Emitir Boleto" at bounding box center [520, 115] width 54 height 12
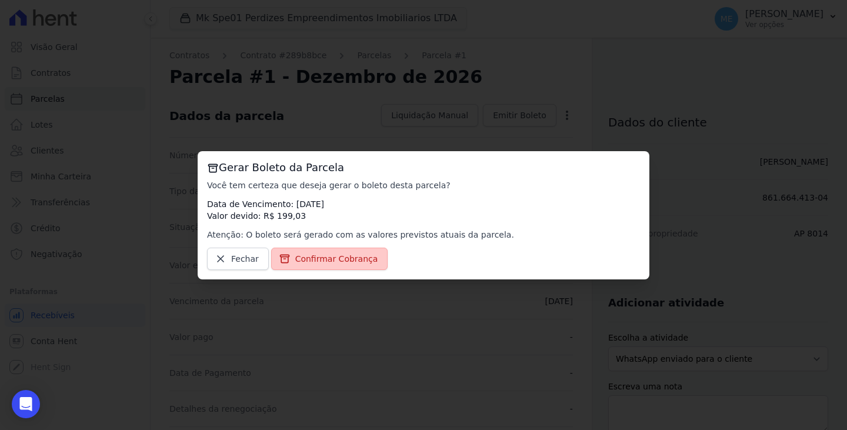
click at [337, 259] on span "Confirmar Cobrança" at bounding box center [336, 259] width 83 height 12
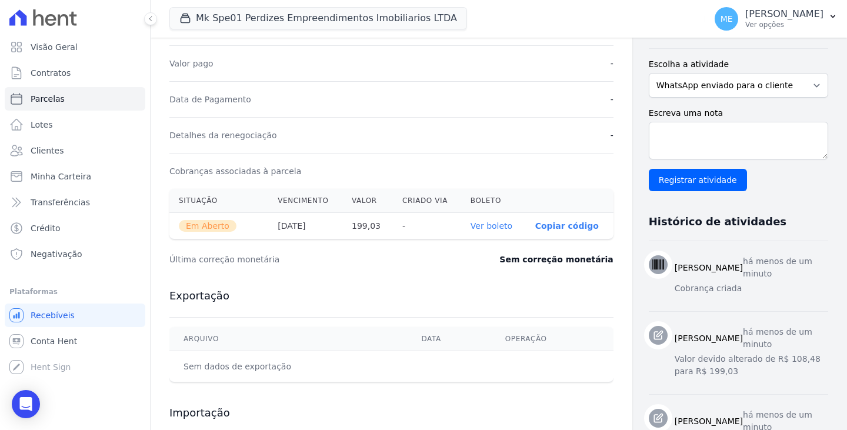
scroll to position [294, 0]
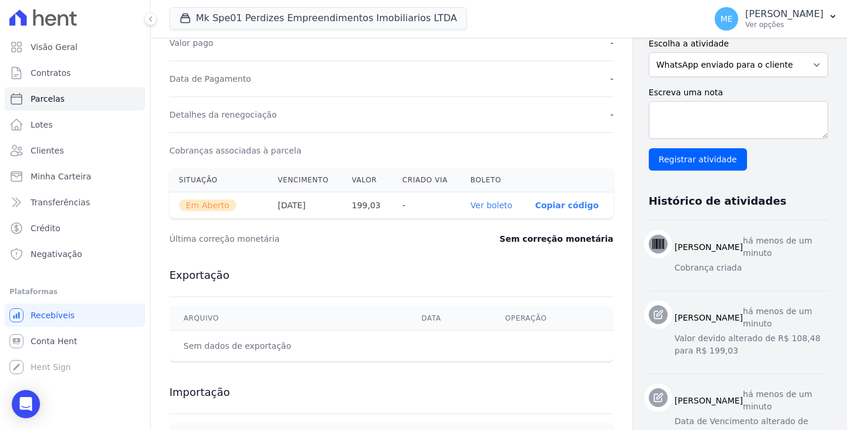
click at [480, 203] on link "Ver boleto" at bounding box center [491, 205] width 42 height 9
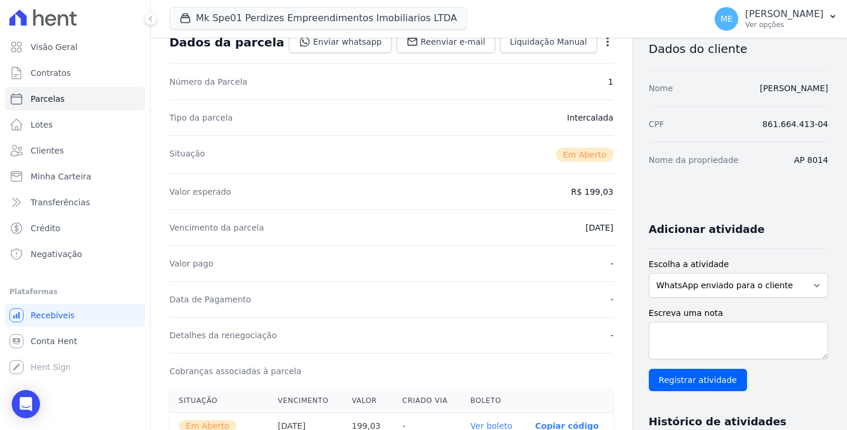
scroll to position [0, 0]
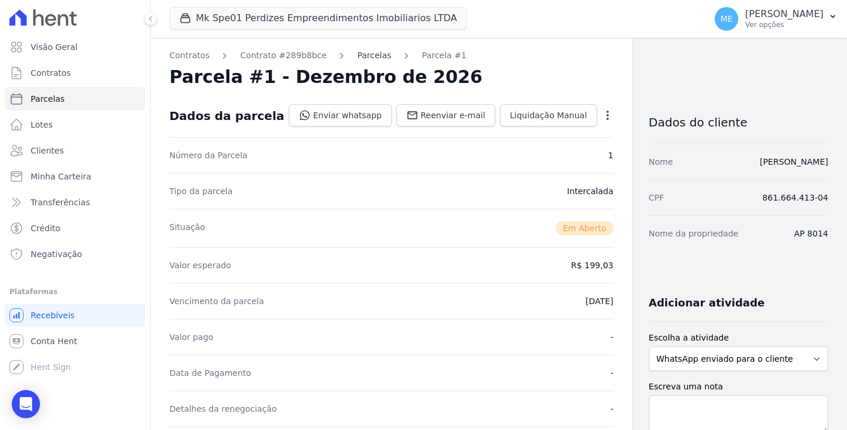
click at [357, 58] on link "Parcelas" at bounding box center [374, 55] width 34 height 12
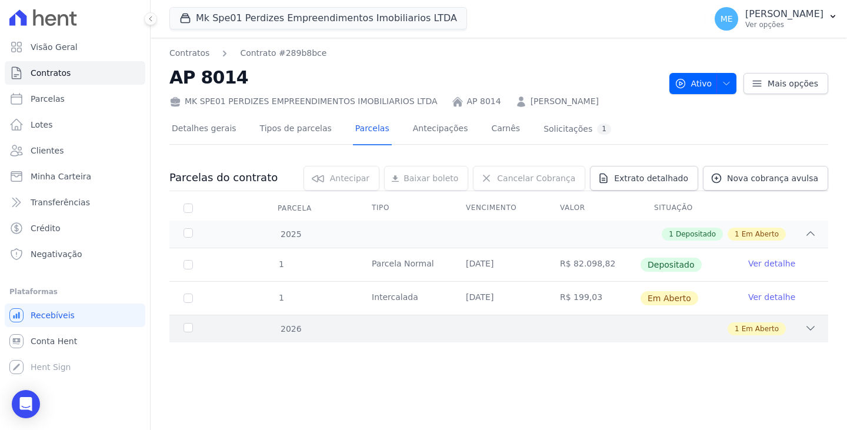
click at [809, 330] on icon at bounding box center [811, 328] width 12 height 12
click at [767, 359] on link "Ver detalhe" at bounding box center [771, 358] width 47 height 12
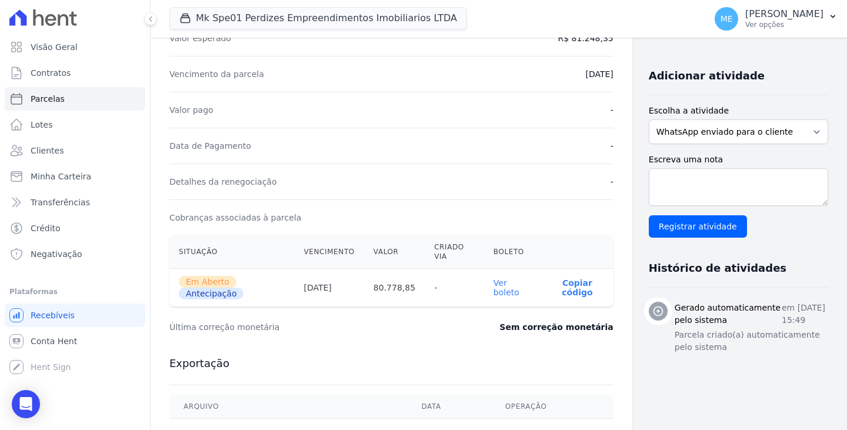
scroll to position [294, 0]
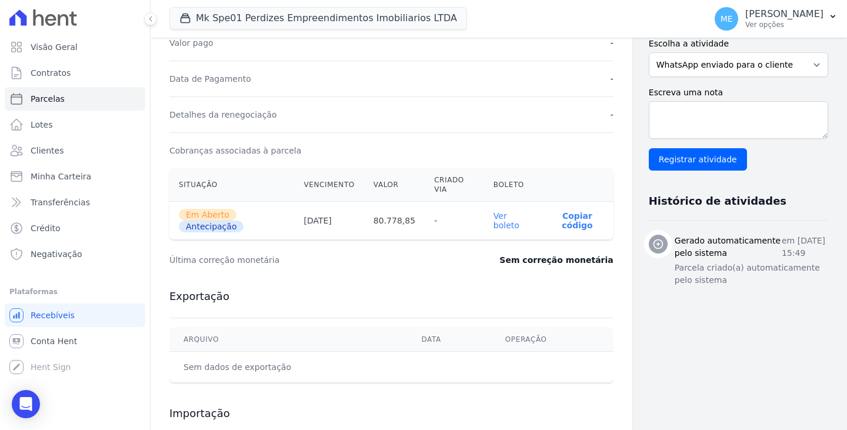
click at [493, 223] on link "Ver boleto" at bounding box center [506, 220] width 26 height 19
